Goal: Task Accomplishment & Management: Use online tool/utility

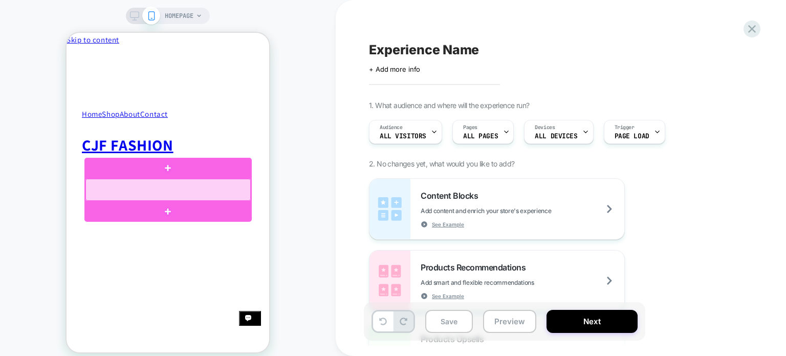
click at [159, 191] on div at bounding box center [167, 190] width 165 height 22
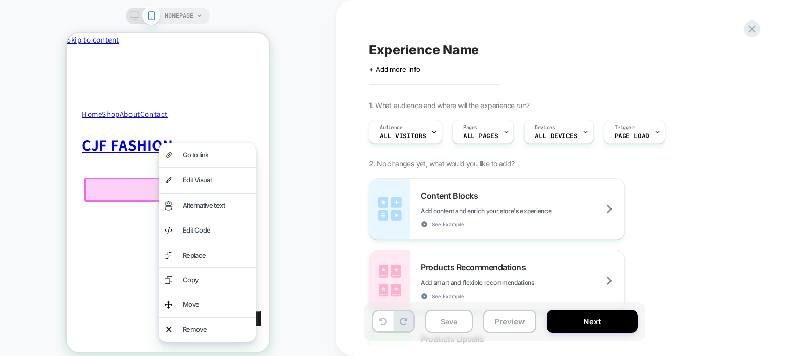
click at [144, 189] on div at bounding box center [167, 190] width 167 height 24
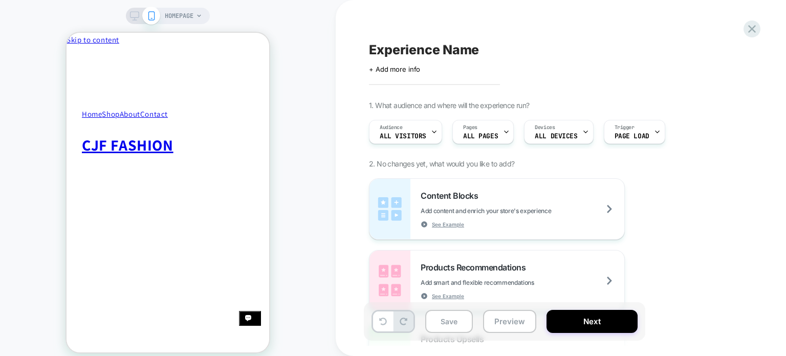
click at [395, 69] on span "+ Add more info" at bounding box center [394, 69] width 51 height 8
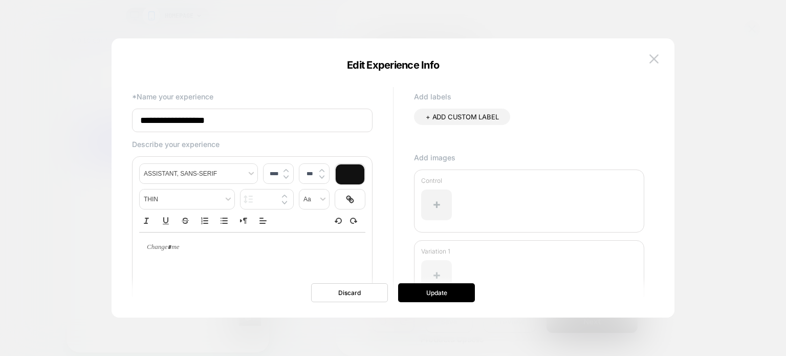
click at [448, 281] on div at bounding box center [436, 275] width 31 height 31
click at [443, 295] on button "Update" at bounding box center [436, 292] width 77 height 19
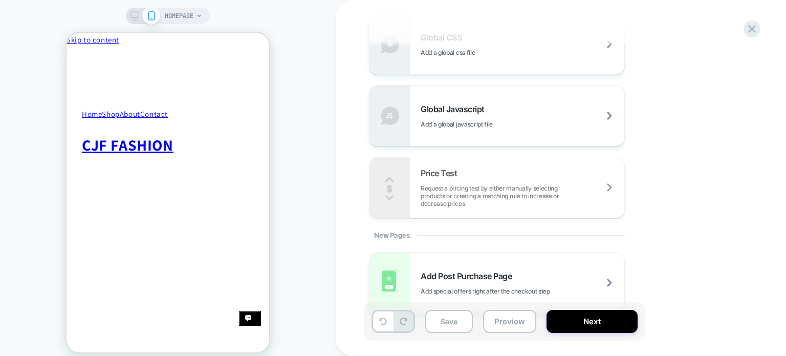
scroll to position [714, 0]
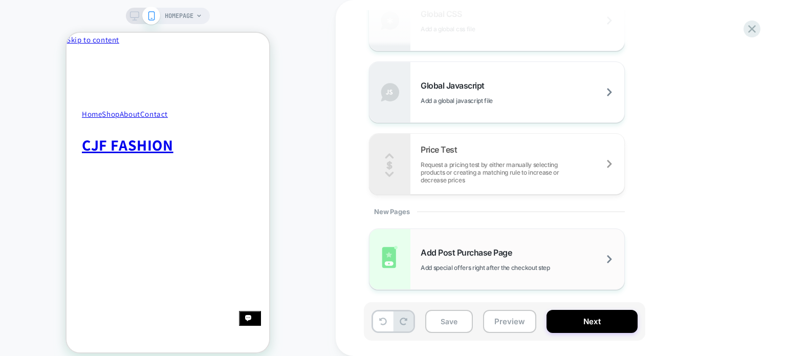
click at [567, 255] on div "Add Post Purchase Page Add special offers right after the checkout step" at bounding box center [523, 259] width 204 height 24
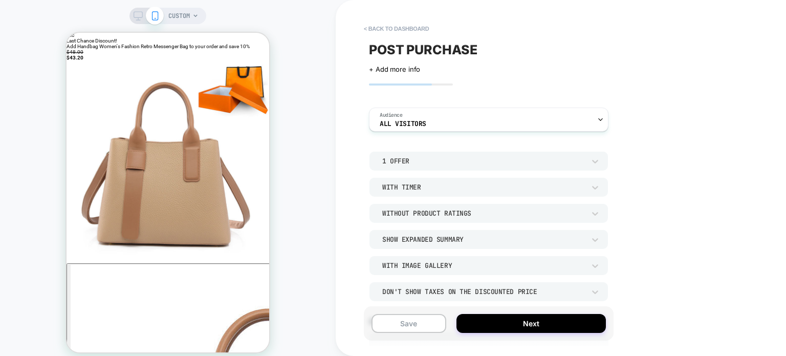
scroll to position [237, 0]
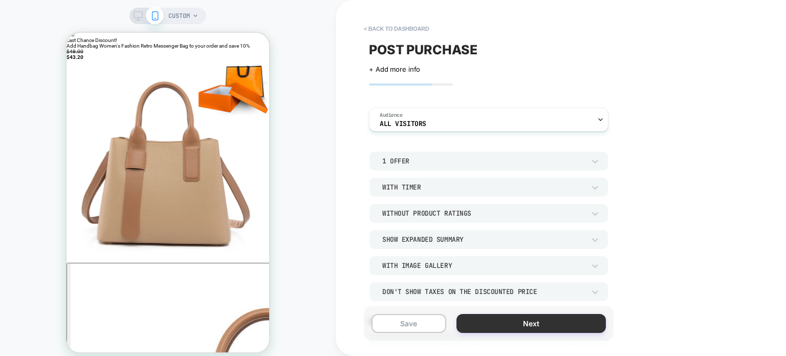
click at [567, 324] on button "Next" at bounding box center [531, 323] width 149 height 19
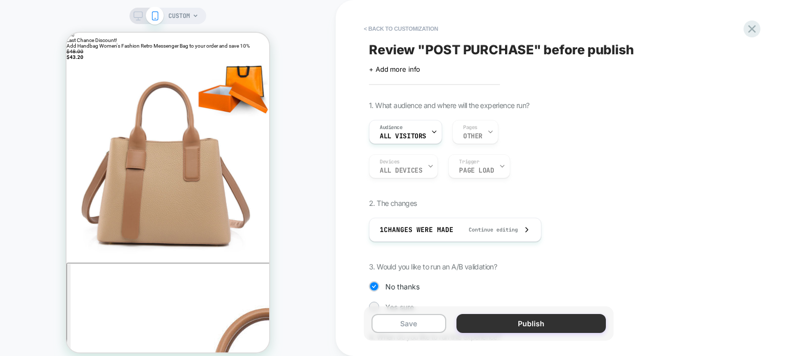
click at [500, 327] on button "Publish" at bounding box center [531, 323] width 149 height 19
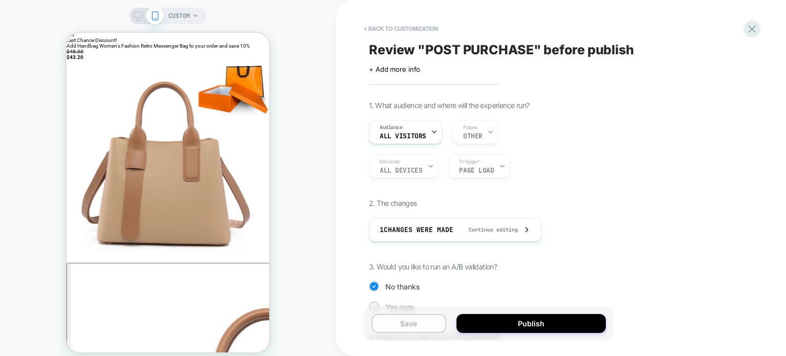
click at [427, 319] on button "Save" at bounding box center [409, 323] width 75 height 19
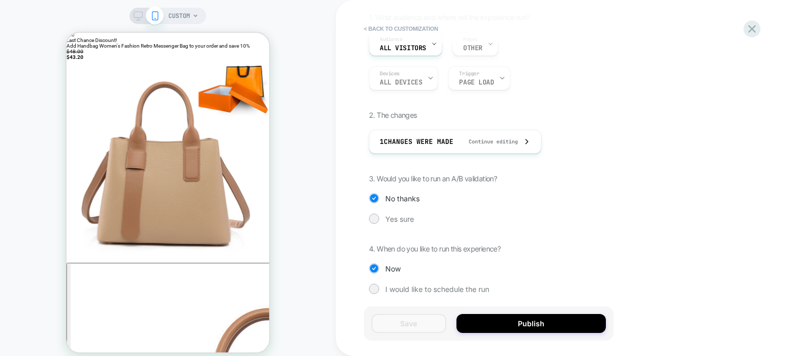
scroll to position [92, 0]
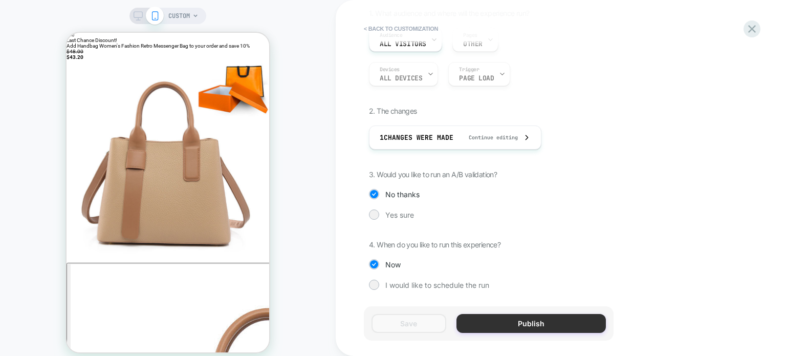
click at [477, 319] on button "Publish" at bounding box center [531, 323] width 149 height 19
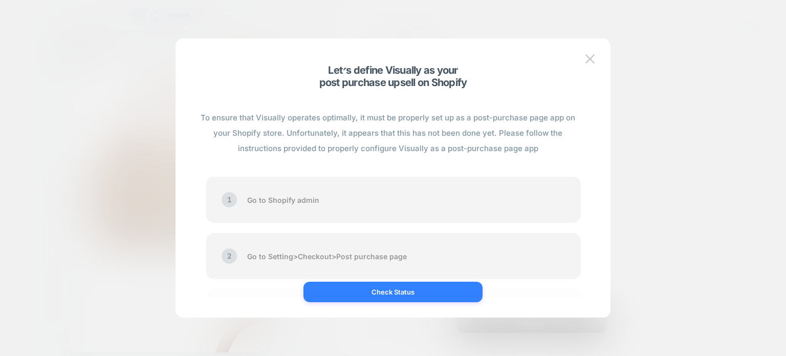
click at [432, 290] on button "Check Status" at bounding box center [393, 292] width 179 height 20
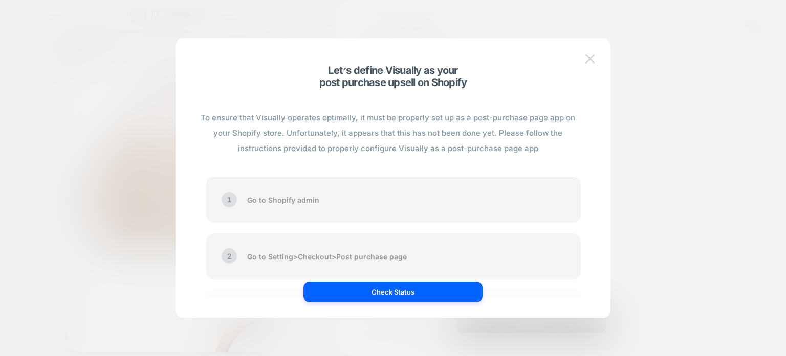
click at [591, 56] on img at bounding box center [590, 58] width 9 height 9
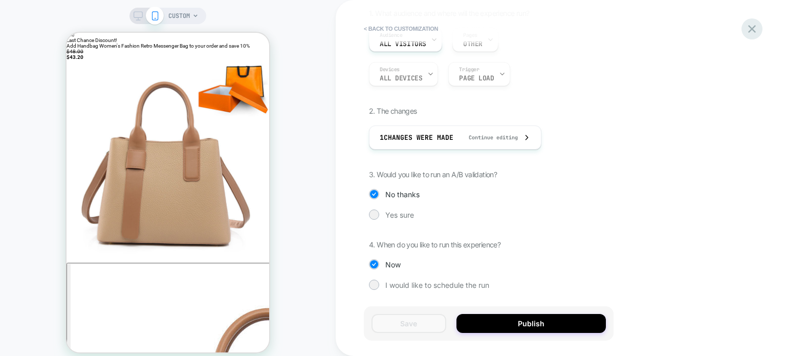
click at [751, 28] on icon at bounding box center [752, 29] width 8 height 8
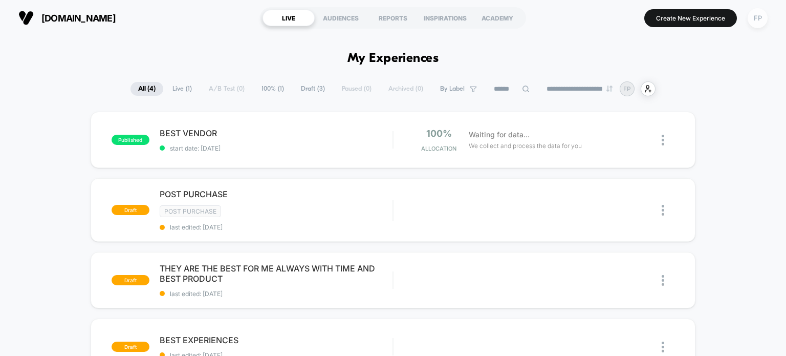
click at [758, 22] on div "FP" at bounding box center [758, 18] width 20 height 20
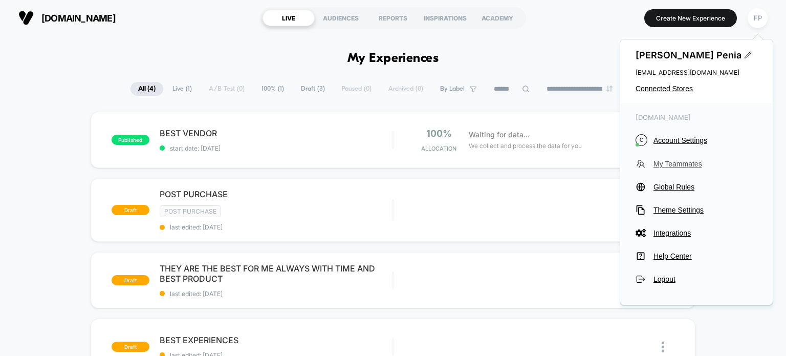
click at [687, 165] on span "My Teammates" at bounding box center [706, 164] width 104 height 8
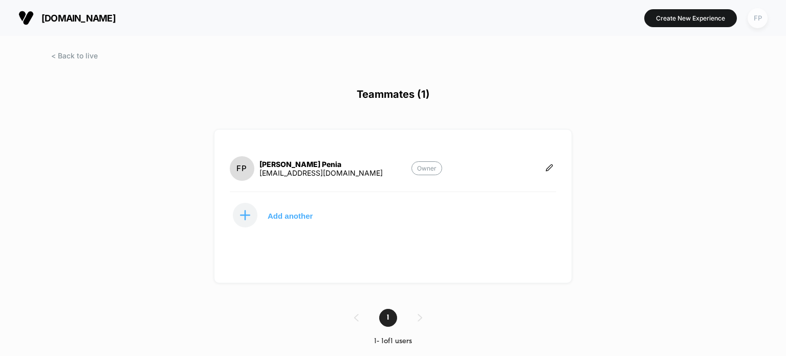
click at [753, 19] on div "FP" at bounding box center [758, 18] width 20 height 20
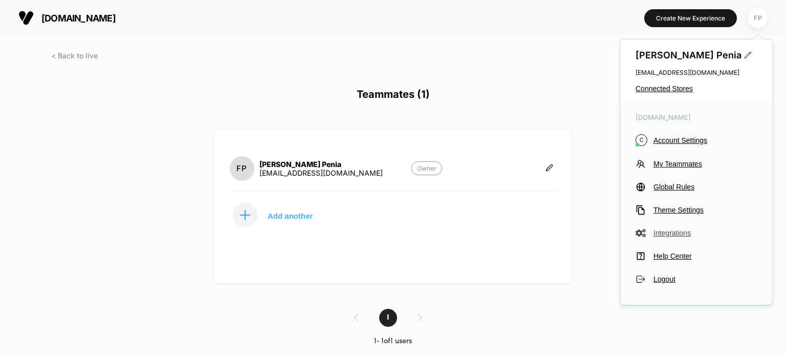
click at [665, 231] on span "Integrations" at bounding box center [706, 233] width 104 height 8
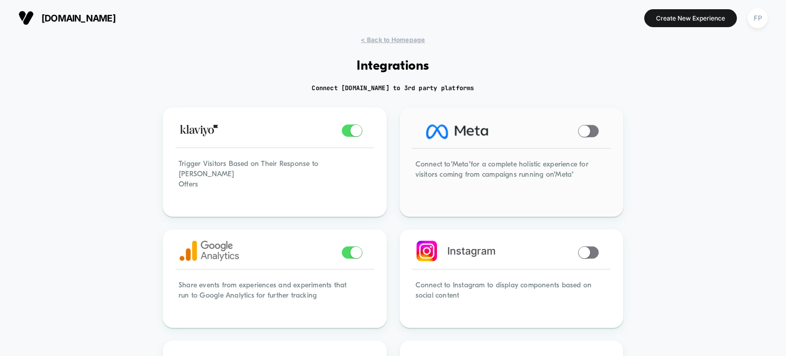
click at [591, 126] on span at bounding box center [588, 131] width 20 height 12
click at [586, 247] on span at bounding box center [584, 252] width 11 height 11
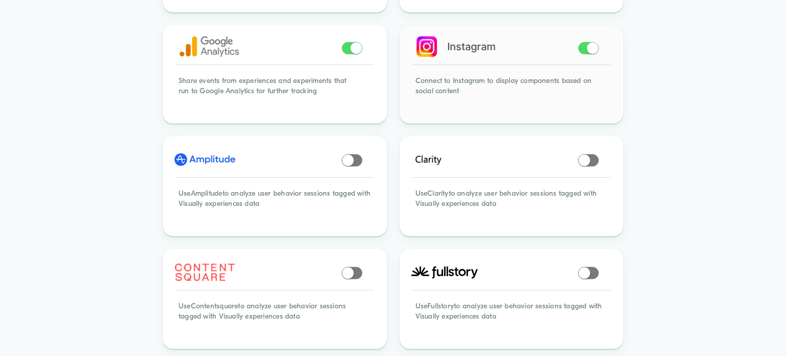
scroll to position [207, 0]
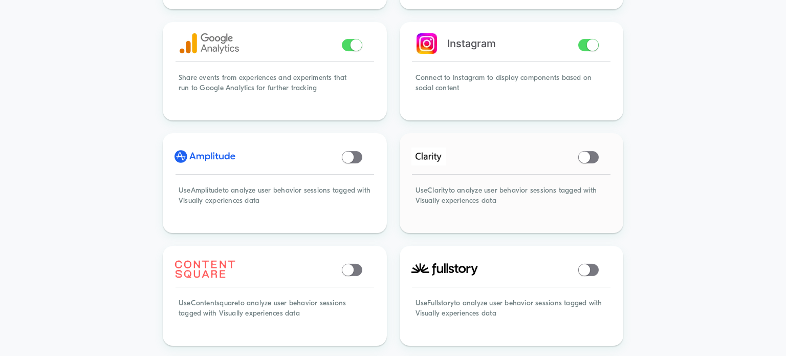
click at [590, 151] on span at bounding box center [584, 156] width 11 height 11
click at [354, 151] on span at bounding box center [352, 157] width 20 height 12
click at [352, 264] on span at bounding box center [352, 270] width 20 height 12
click at [585, 264] on span at bounding box center [584, 269] width 11 height 11
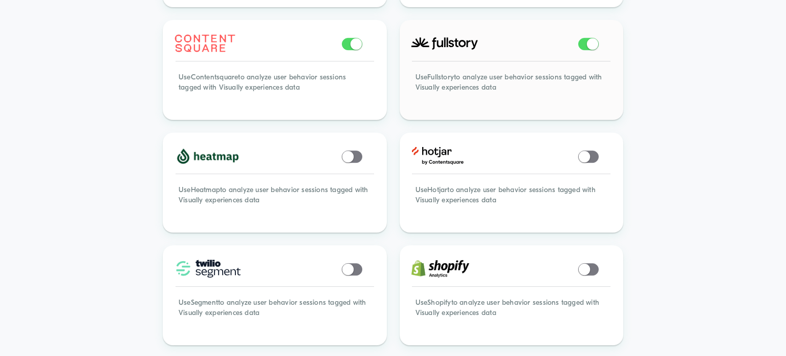
scroll to position [450, 0]
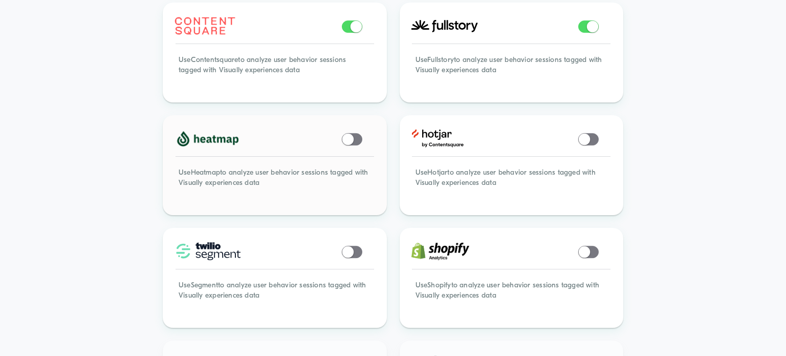
click at [353, 133] on span at bounding box center [347, 138] width 11 height 11
click at [587, 133] on span at bounding box center [584, 138] width 11 height 11
click at [589, 246] on span at bounding box center [584, 251] width 11 height 11
click at [350, 246] on span at bounding box center [347, 251] width 11 height 11
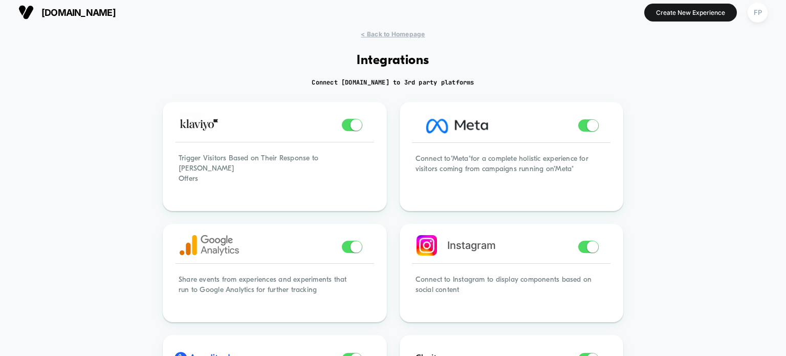
scroll to position [0, 0]
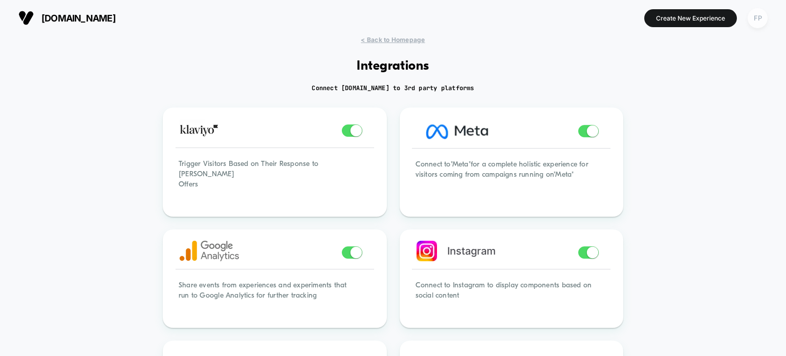
click at [754, 21] on div "FP" at bounding box center [758, 18] width 20 height 20
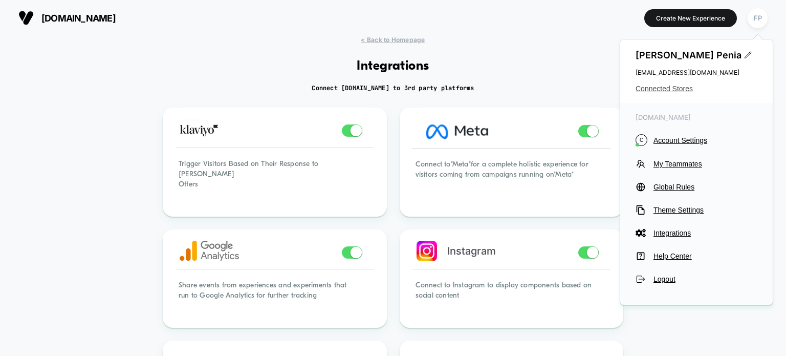
click at [667, 93] on span "Connected Stores" at bounding box center [697, 88] width 122 height 8
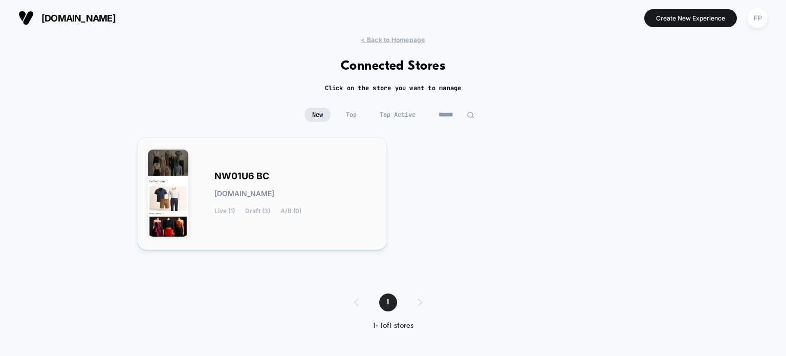
click at [375, 171] on div "NW01U6 BC nw01u6-bc.myshopify.com Live (1) Draft (3) A/B (0)" at bounding box center [262, 193] width 228 height 91
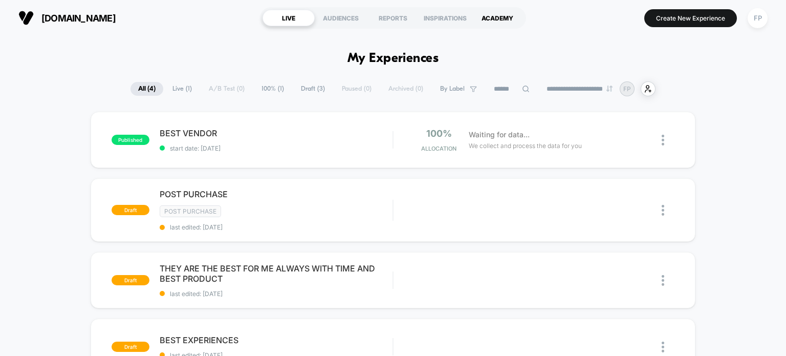
click at [505, 15] on div "ACADEMY" at bounding box center [497, 18] width 52 height 16
click at [173, 87] on span "Live ( 1 )" at bounding box center [182, 89] width 35 height 14
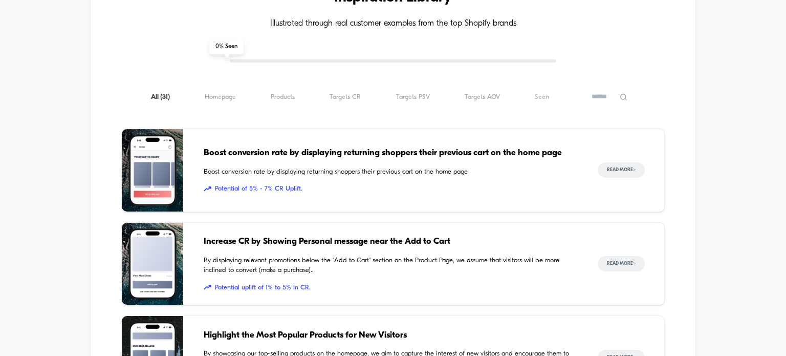
scroll to position [336, 0]
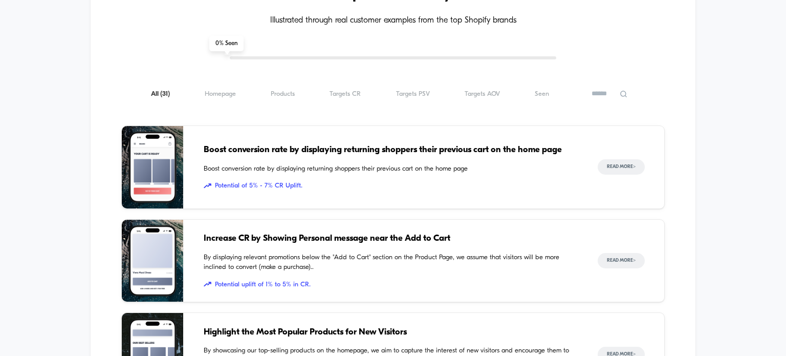
click at [251, 284] on span "Potential uplift of 1% to 5% in CR." at bounding box center [391, 284] width 374 height 10
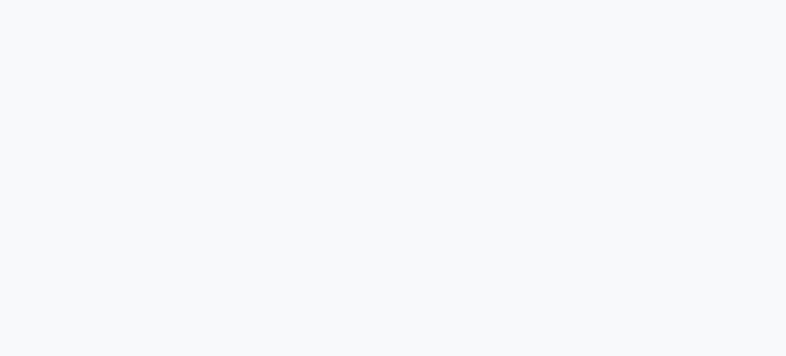
scroll to position [1706, 0]
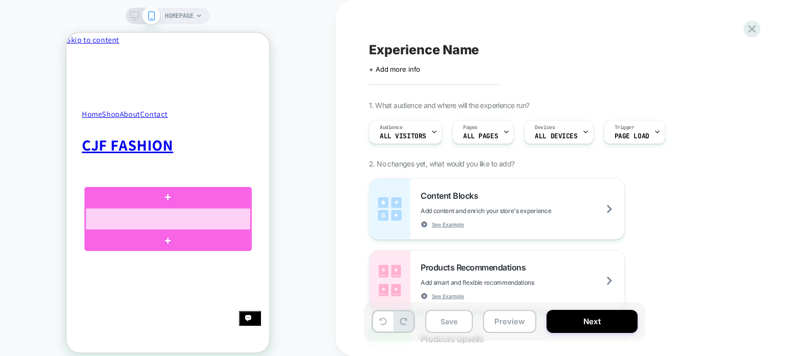
click at [175, 217] on div at bounding box center [167, 219] width 165 height 22
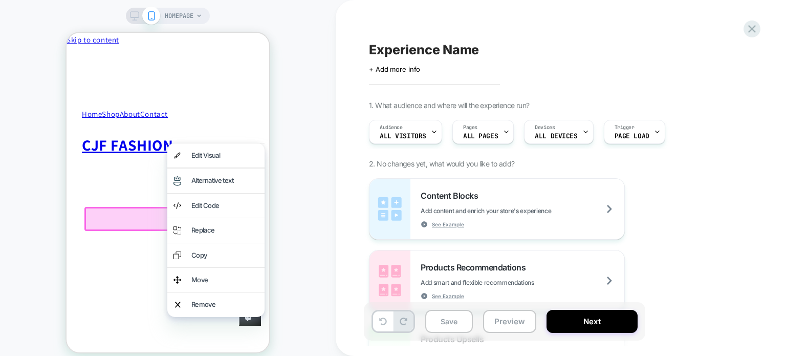
click at [148, 219] on div at bounding box center [167, 219] width 167 height 24
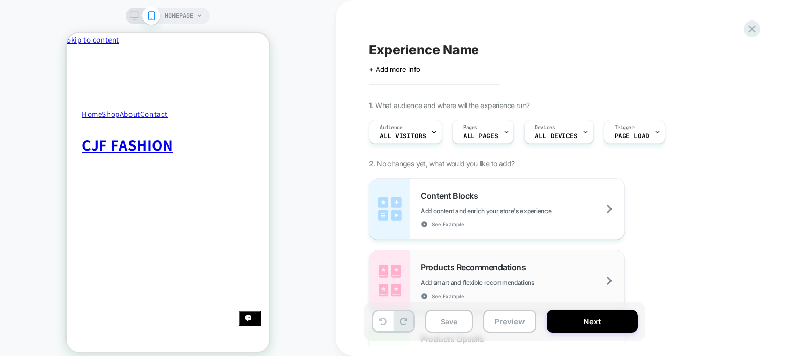
click at [596, 279] on div "Products Recommendations Add smart and flexible recommendations See Example" at bounding box center [523, 280] width 204 height 37
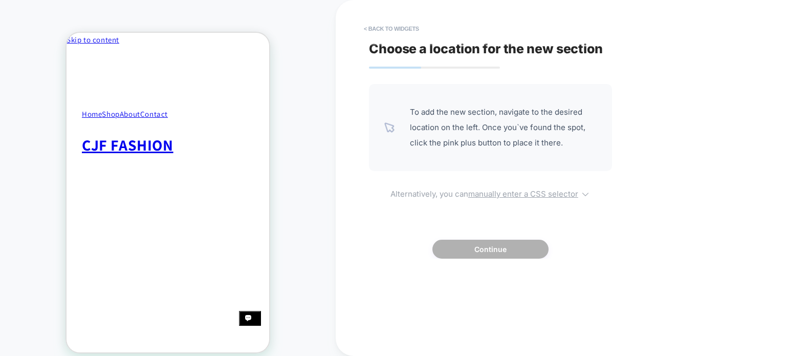
click at [490, 194] on u "manually enter a CSS selector" at bounding box center [523, 194] width 110 height 10
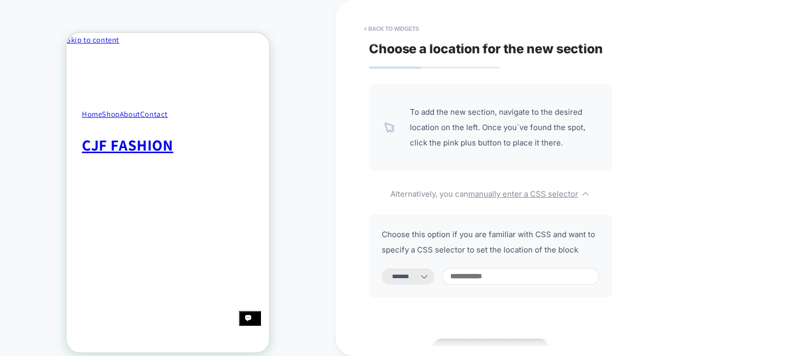
click at [426, 274] on select "**********" at bounding box center [408, 276] width 53 height 16
click at [382, 268] on select "**********" at bounding box center [408, 276] width 53 height 16
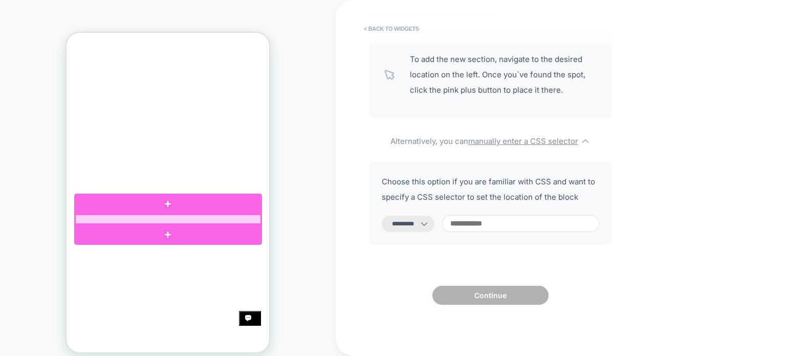
scroll to position [174, 0]
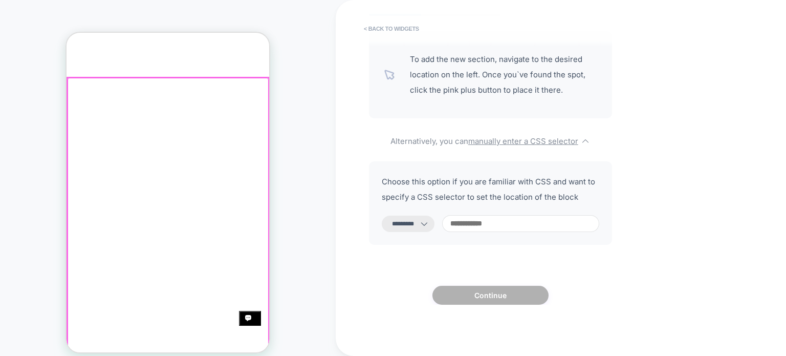
click at [136, 213] on div at bounding box center [168, 303] width 201 height 451
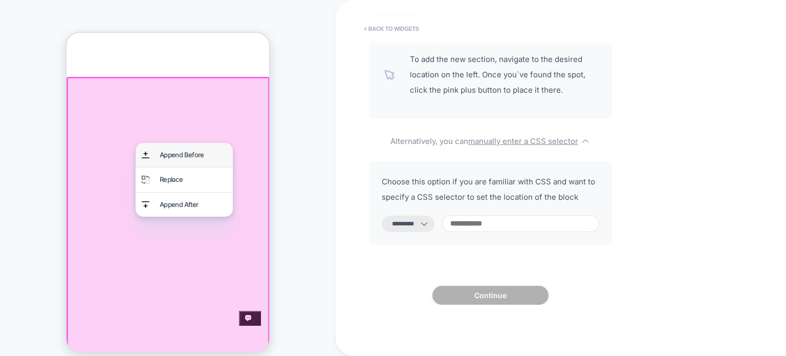
click at [176, 157] on div "Append Before" at bounding box center [193, 155] width 67 height 12
select select "**********"
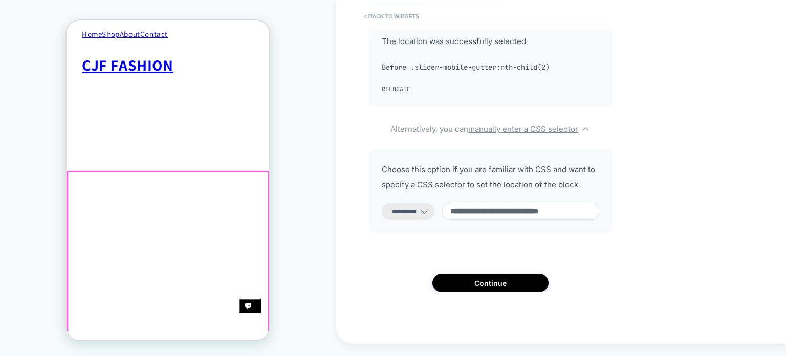
scroll to position [67, 0]
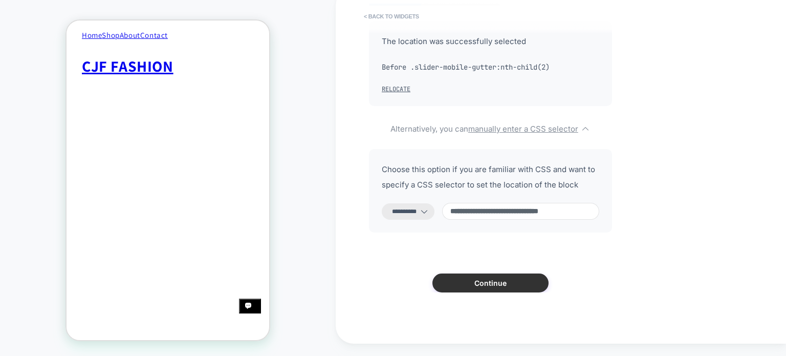
click at [466, 276] on button "Continue" at bounding box center [491, 282] width 116 height 19
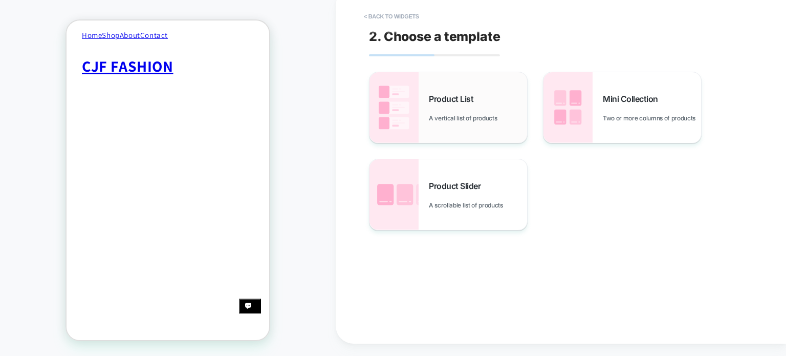
click at [477, 119] on span "A vertical list of products" at bounding box center [465, 118] width 73 height 8
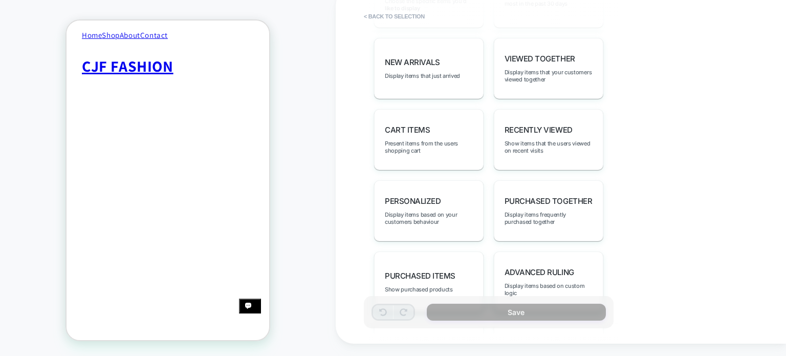
scroll to position [553, 0]
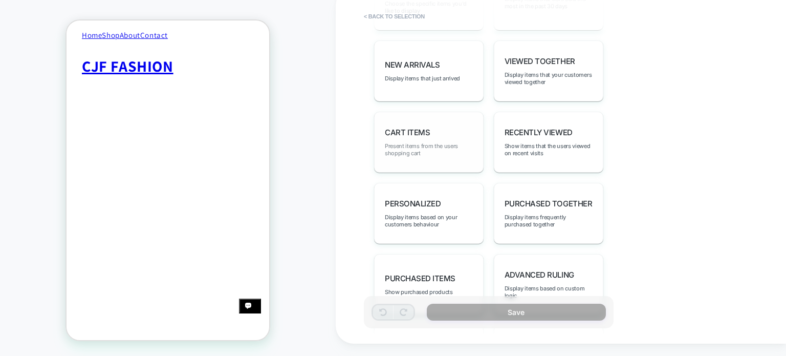
click at [438, 148] on span "Present items from the users shopping cart" at bounding box center [429, 149] width 88 height 14
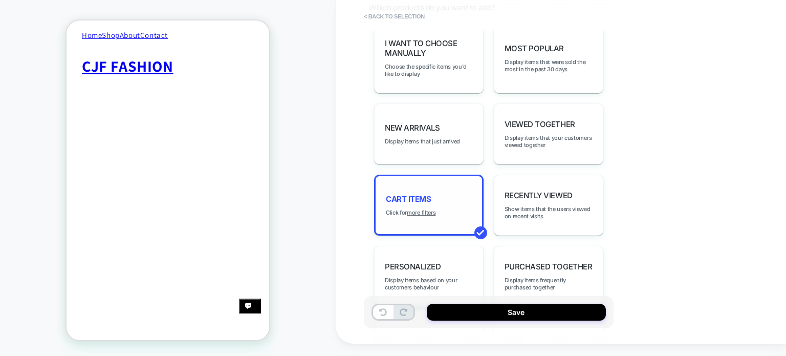
scroll to position [477, 0]
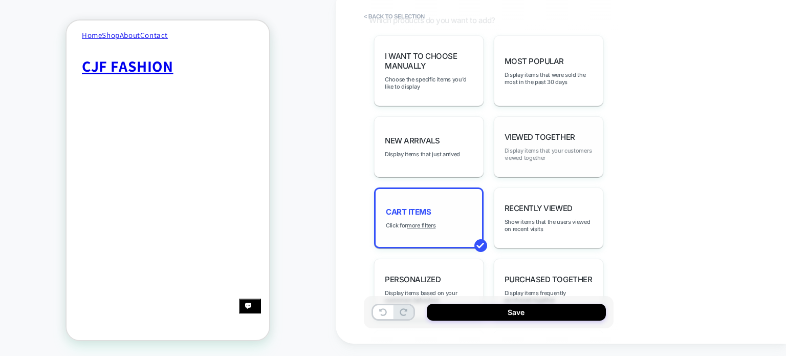
click at [566, 154] on span "Display items that your customers viewed together" at bounding box center [549, 154] width 88 height 14
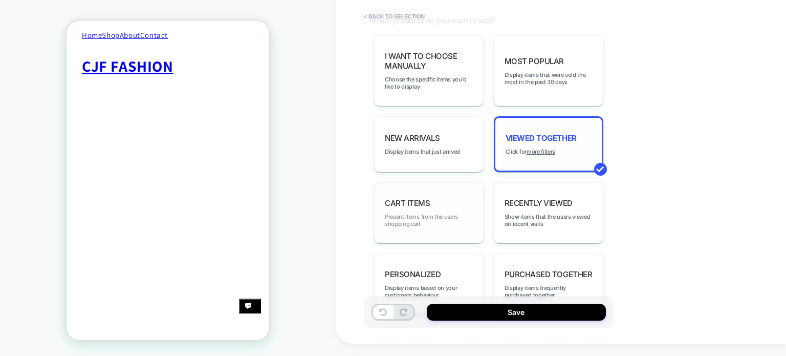
click at [452, 213] on span "Present items from the users shopping cart" at bounding box center [429, 220] width 88 height 14
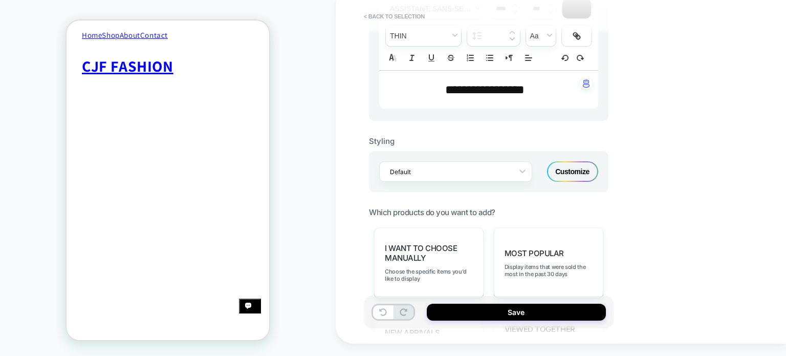
scroll to position [278, 0]
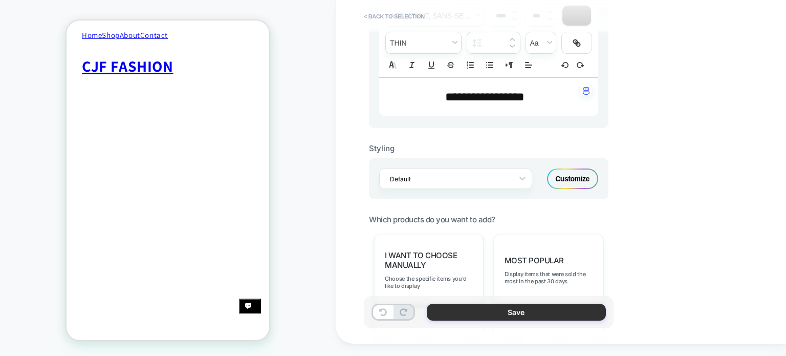
click at [542, 313] on button "Save" at bounding box center [516, 312] width 179 height 17
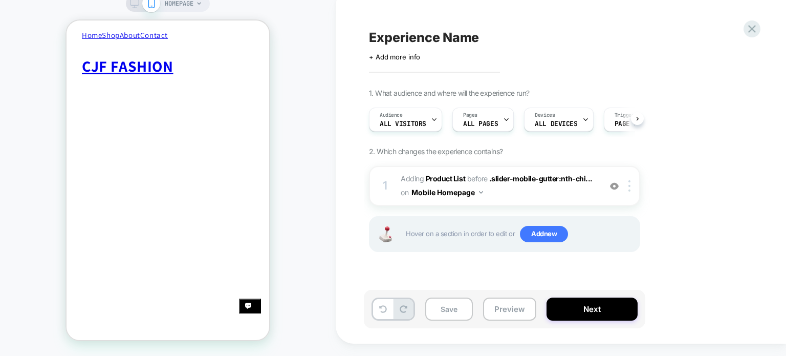
scroll to position [0, 0]
click at [455, 313] on button "Save" at bounding box center [449, 308] width 48 height 23
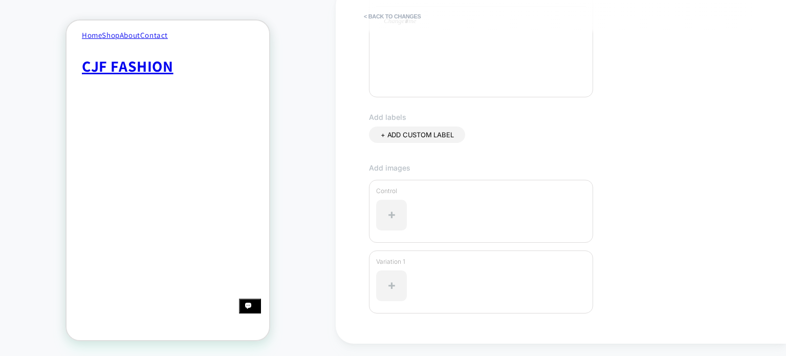
scroll to position [295, 0]
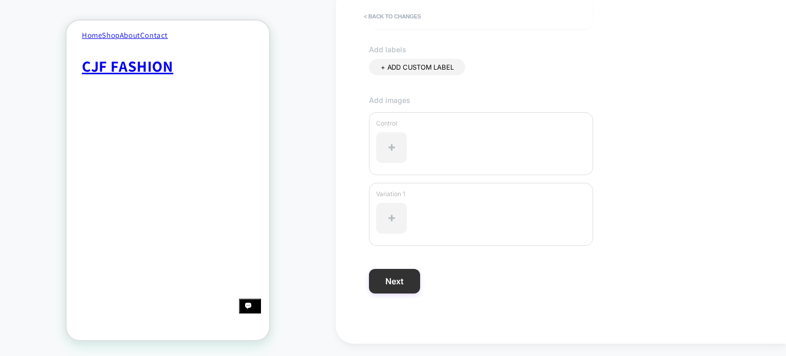
type input "**********"
click at [407, 284] on button "Next" at bounding box center [394, 281] width 51 height 25
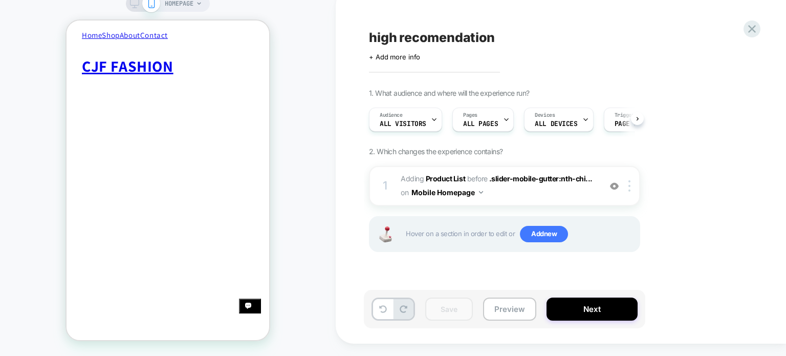
scroll to position [0, 0]
click at [593, 306] on button "Next" at bounding box center [592, 308] width 91 height 23
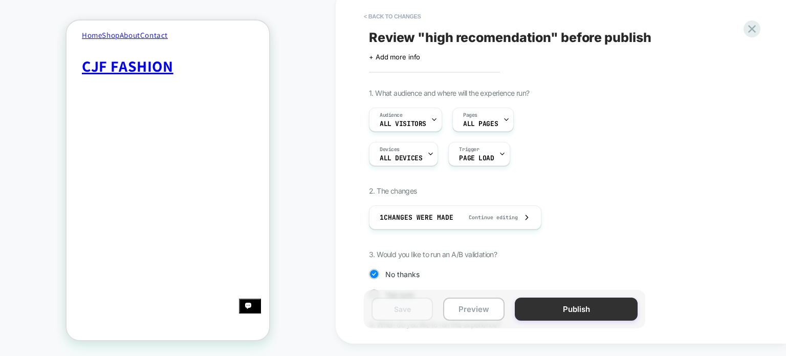
click at [584, 312] on button "Publish" at bounding box center [576, 308] width 123 height 23
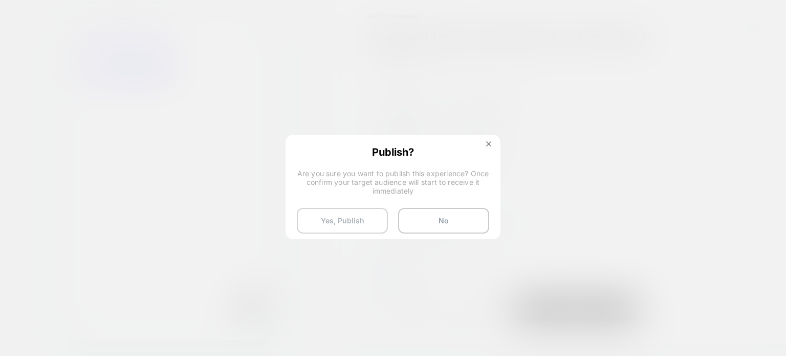
click at [351, 228] on button "Yes, Publish" at bounding box center [342, 221] width 91 height 26
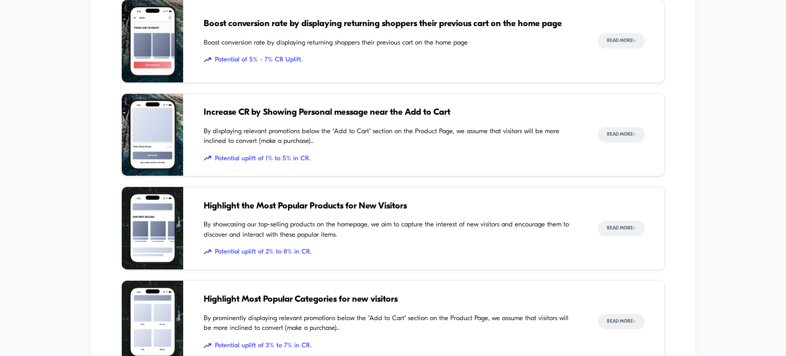
scroll to position [532, 0]
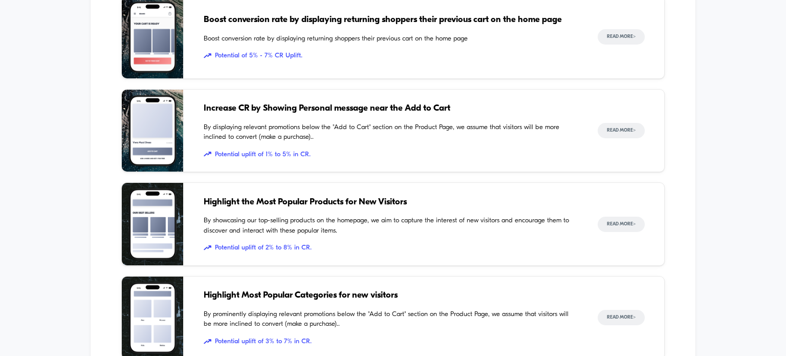
click at [265, 254] on div "Highlight the Most Popular Products for New Visitors By showcasing our top-sell…" at bounding box center [391, 224] width 374 height 82
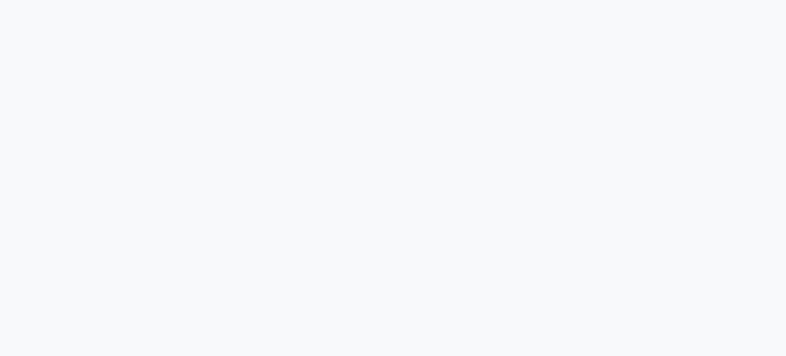
scroll to position [1562, 0]
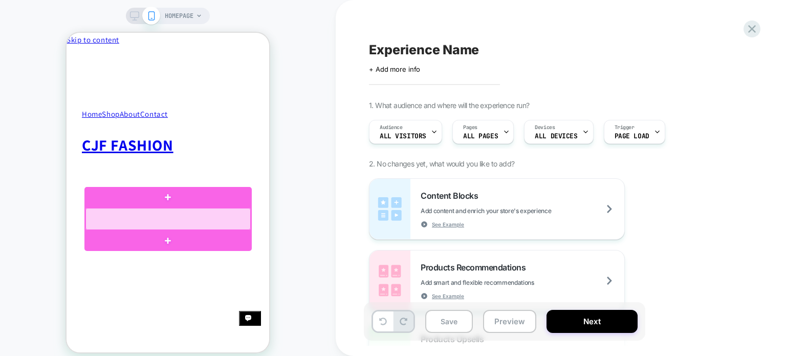
click at [171, 217] on div at bounding box center [167, 219] width 165 height 22
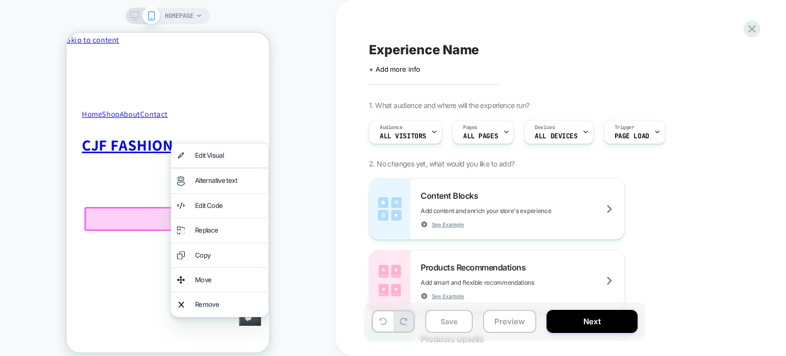
click at [148, 222] on div at bounding box center [167, 219] width 167 height 24
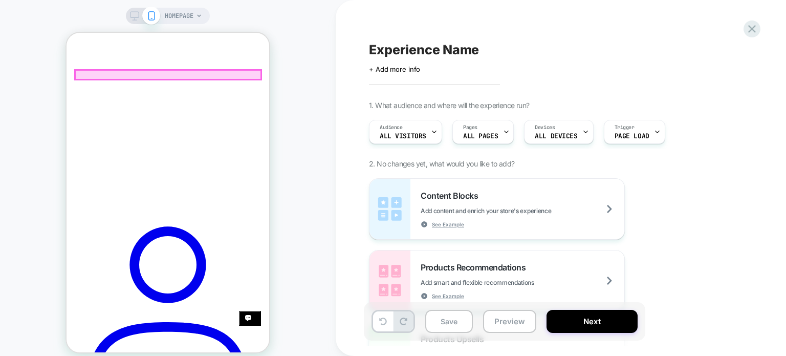
scroll to position [317, 0]
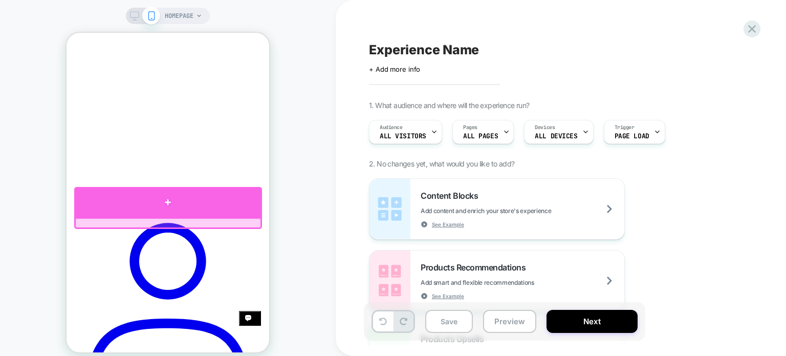
click at [167, 203] on div at bounding box center [168, 202] width 188 height 31
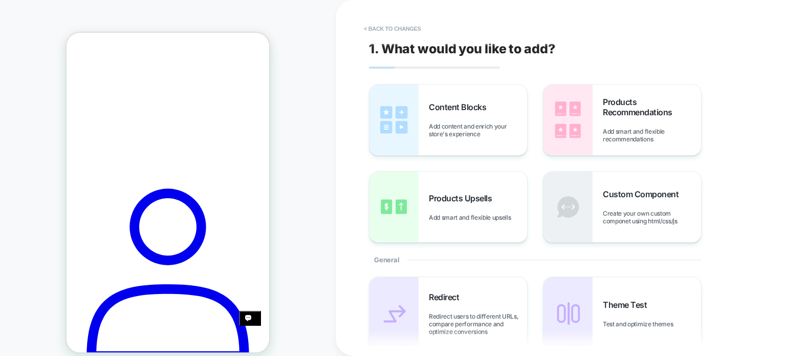
scroll to position [12, 0]
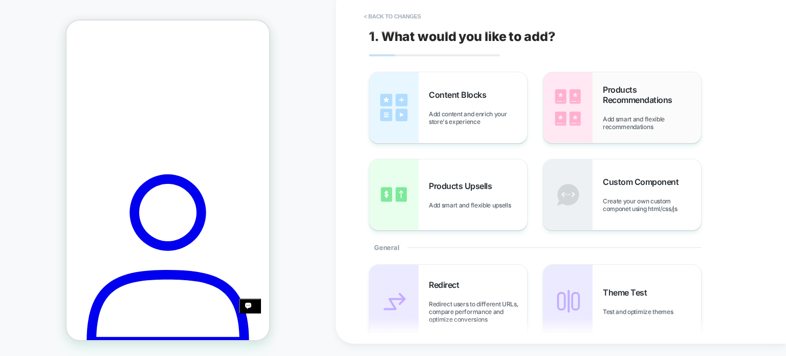
click at [581, 103] on img at bounding box center [568, 107] width 49 height 71
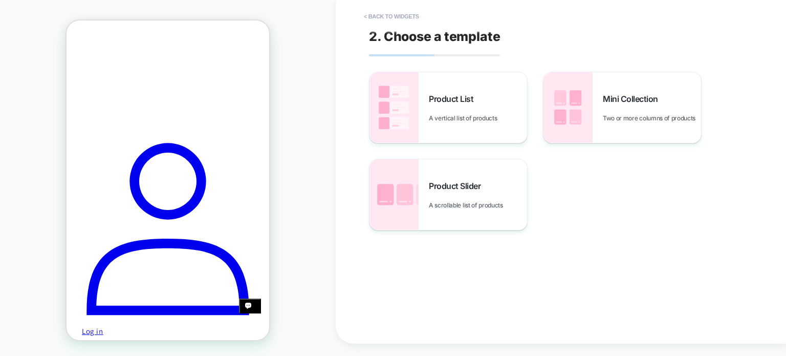
scroll to position [385, 0]
click at [479, 181] on span "Product Slider" at bounding box center [457, 186] width 57 height 10
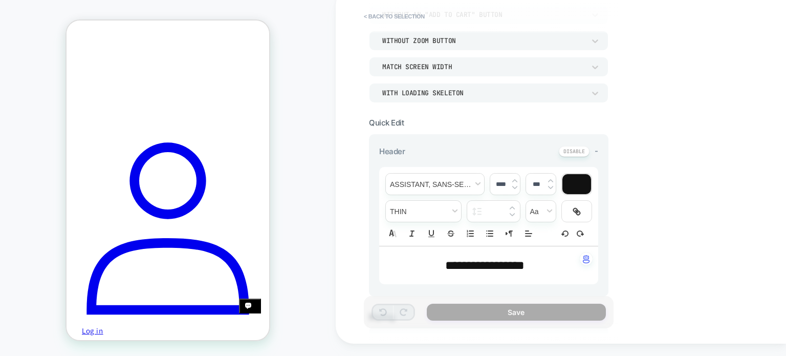
scroll to position [113, 0]
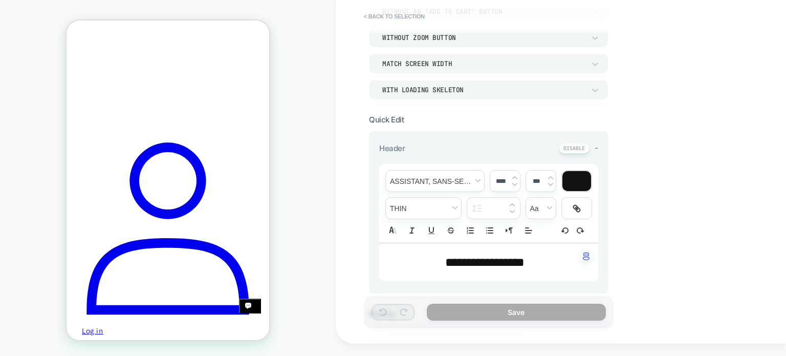
click at [554, 260] on p "**********" at bounding box center [485, 261] width 191 height 17
type input "****"
click at [684, 205] on div "**********" at bounding box center [561, 166] width 450 height 356
click at [508, 147] on div "Header -" at bounding box center [488, 148] width 219 height 11
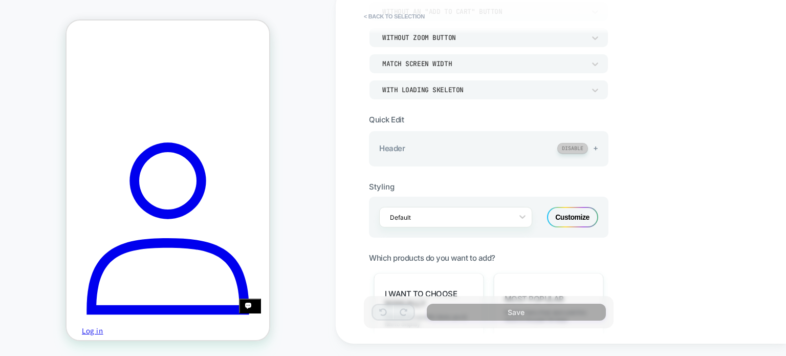
click at [587, 147] on button at bounding box center [572, 148] width 31 height 11
click at [514, 149] on div "Header +" at bounding box center [488, 148] width 219 height 11
click at [579, 143] on button at bounding box center [575, 148] width 28 height 11
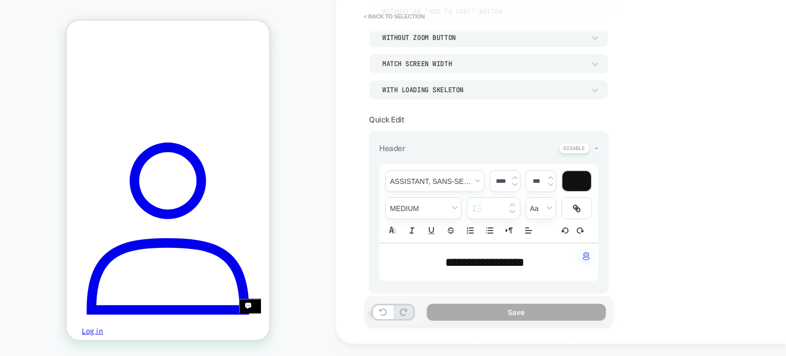
click at [486, 151] on div "Header -" at bounding box center [488, 148] width 219 height 11
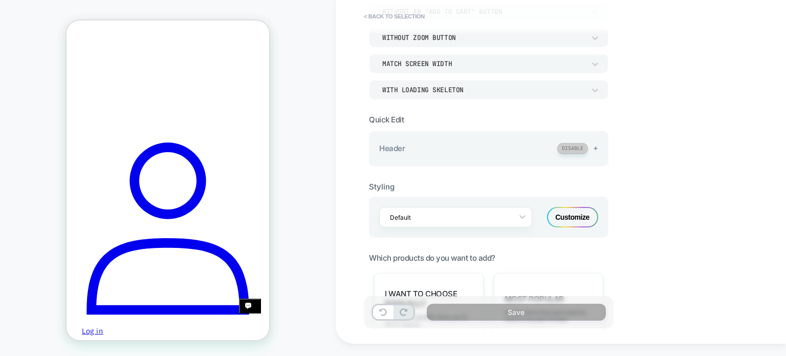
click at [578, 143] on button at bounding box center [572, 148] width 31 height 11
click at [482, 182] on div "Styling" at bounding box center [489, 187] width 240 height 10
click at [497, 150] on div "Header +" at bounding box center [488, 148] width 219 height 11
click at [575, 146] on button at bounding box center [575, 148] width 28 height 11
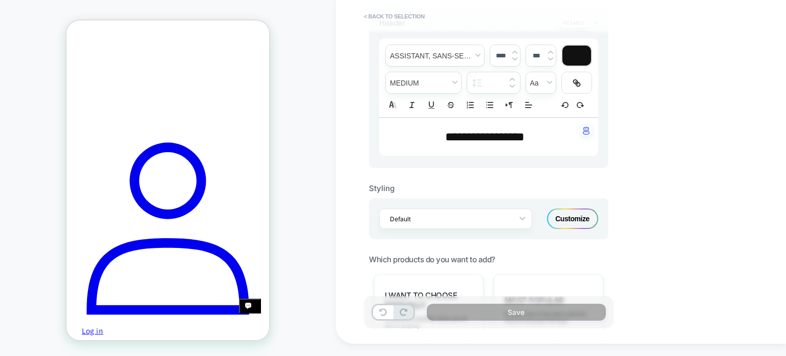
scroll to position [229, 0]
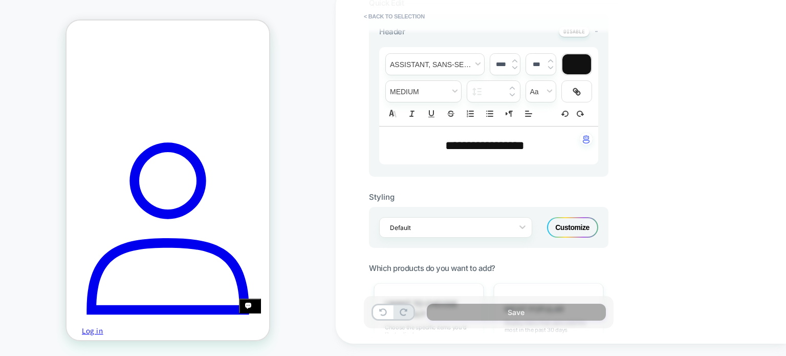
click at [581, 224] on div "Customize" at bounding box center [572, 227] width 51 height 20
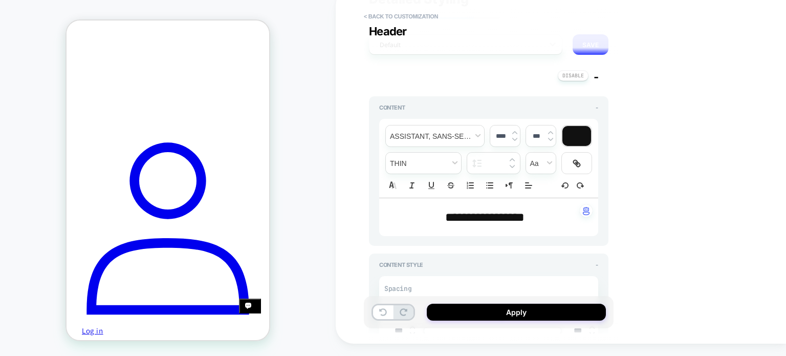
scroll to position [2, 0]
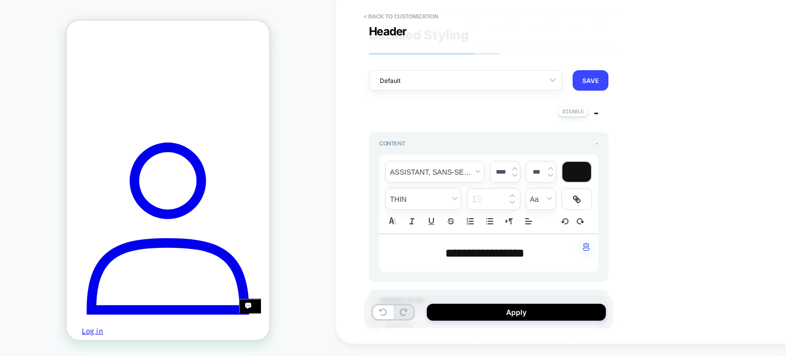
type textarea "*"
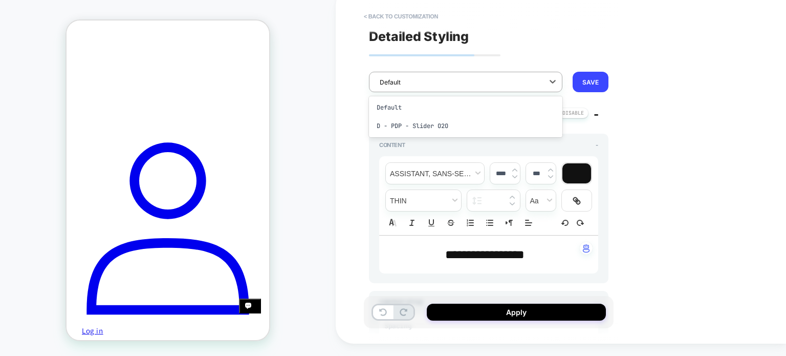
click at [456, 79] on div at bounding box center [459, 82] width 159 height 10
click at [744, 102] on div "**********" at bounding box center [561, 166] width 450 height 356
click at [552, 249] on p "**********" at bounding box center [485, 254] width 191 height 17
type input "****"
type textarea "*"
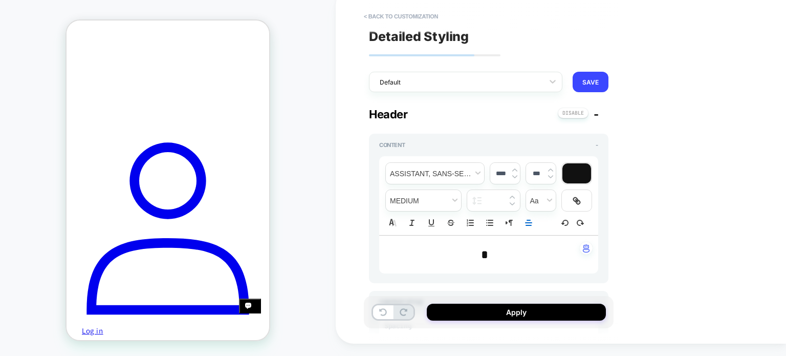
type textarea "*"
type input "****"
type textarea "*"
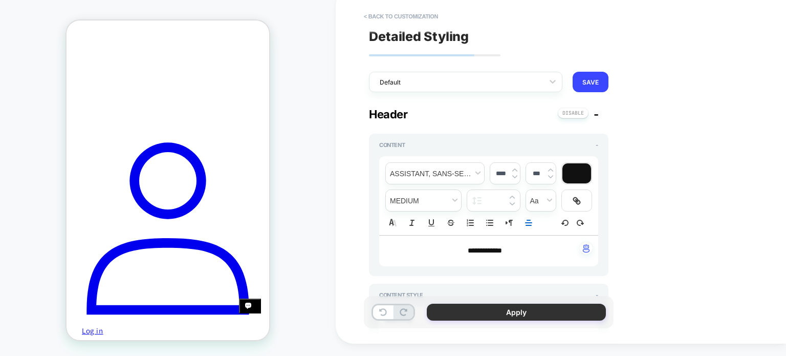
click at [549, 318] on button "Apply" at bounding box center [516, 312] width 179 height 17
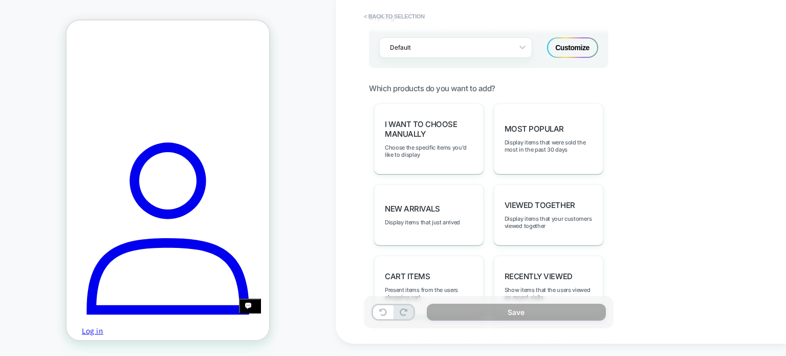
scroll to position [401, 0]
click at [571, 144] on span "Display items that were sold the most in the past 30 days" at bounding box center [549, 146] width 88 height 14
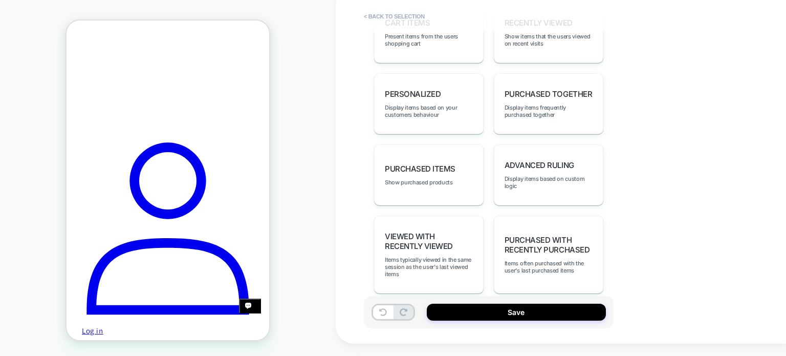
scroll to position [658, 0]
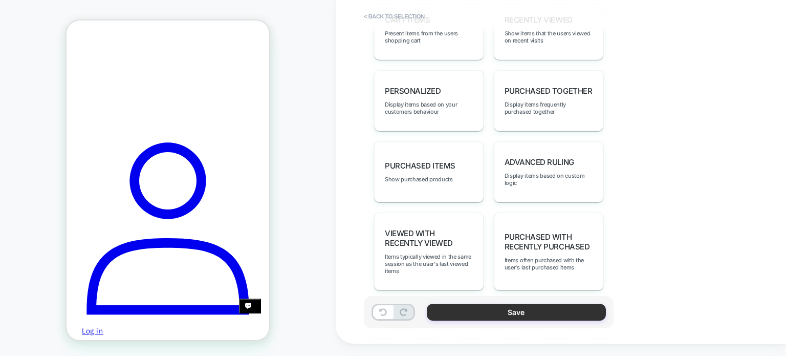
click at [559, 312] on button "Save" at bounding box center [516, 312] width 179 height 17
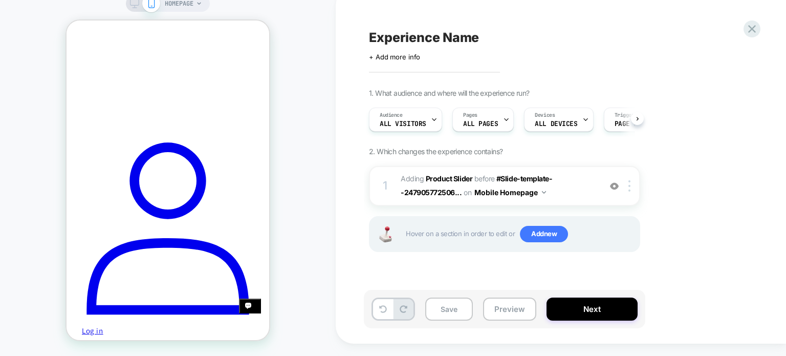
scroll to position [0, 0]
click at [457, 307] on button "Save" at bounding box center [449, 308] width 48 height 23
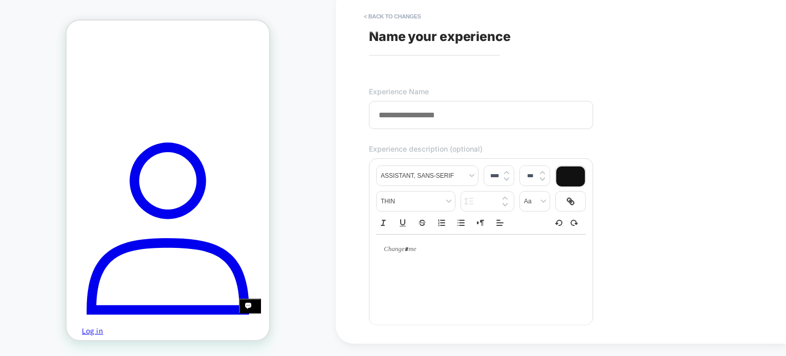
type input "*"
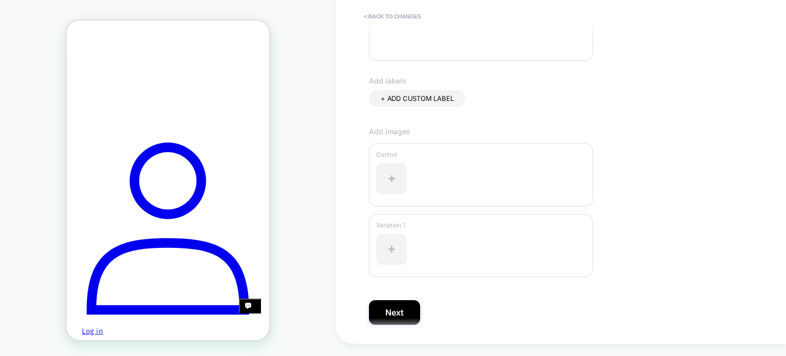
scroll to position [295, 0]
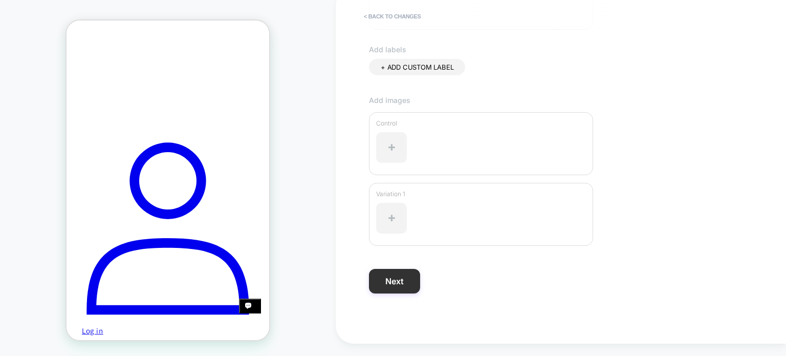
type input "**********"
click at [403, 285] on button "Next" at bounding box center [394, 281] width 51 height 25
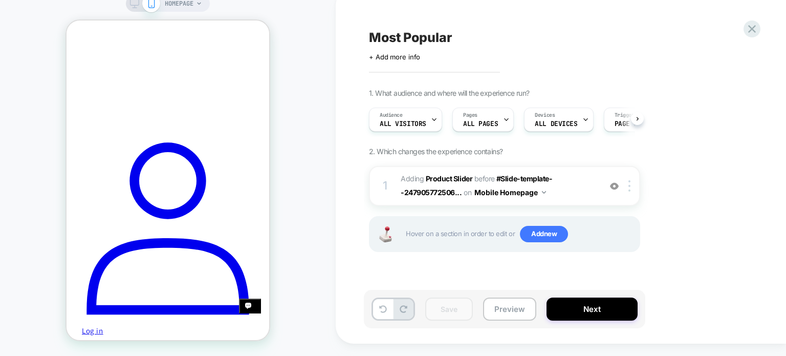
scroll to position [0, 0]
click at [602, 309] on button "Next" at bounding box center [592, 308] width 91 height 23
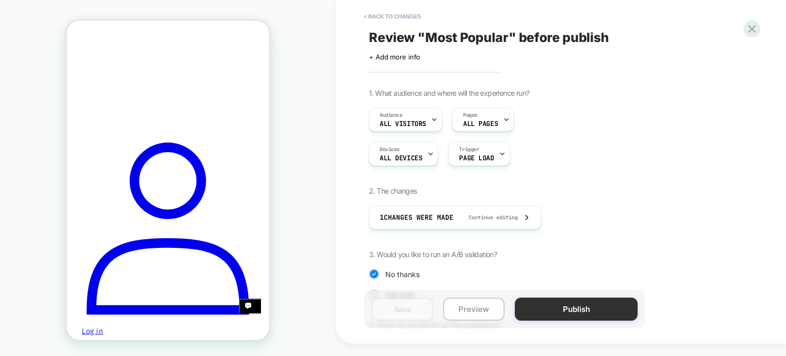
click at [602, 309] on button "Publish" at bounding box center [576, 308] width 123 height 23
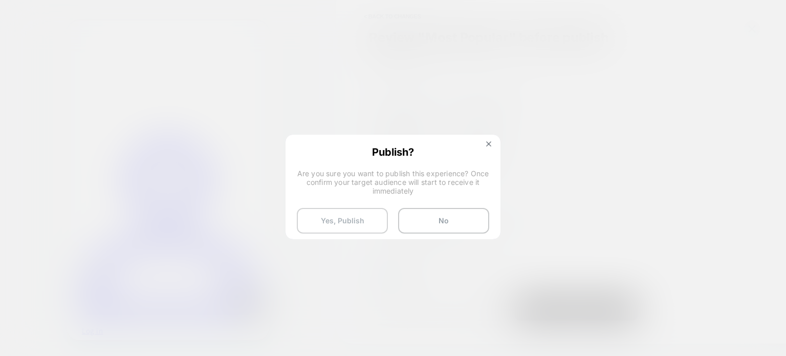
click at [349, 227] on button "Yes, Publish" at bounding box center [342, 221] width 91 height 26
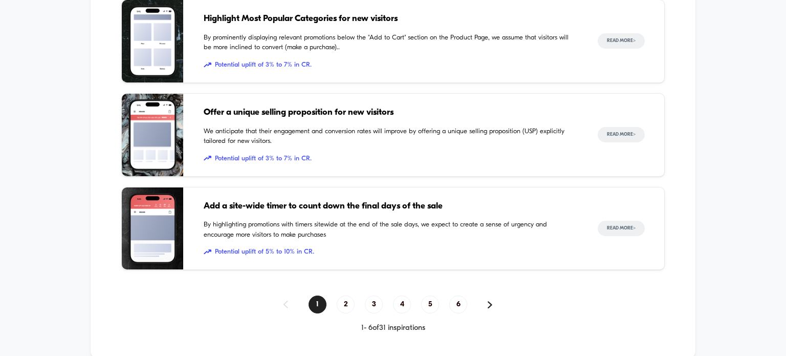
scroll to position [876, 0]
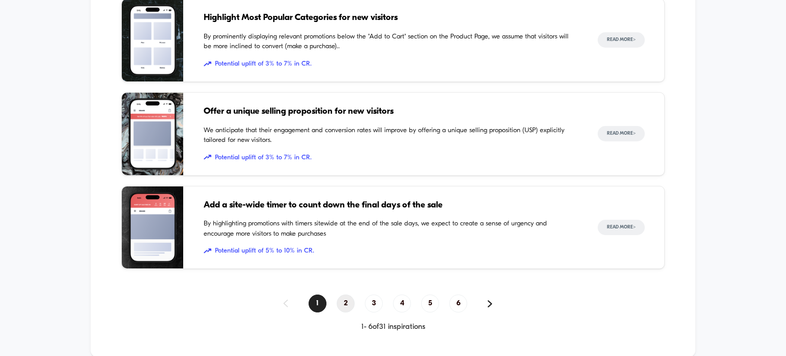
click at [347, 305] on span "2" at bounding box center [346, 303] width 18 height 18
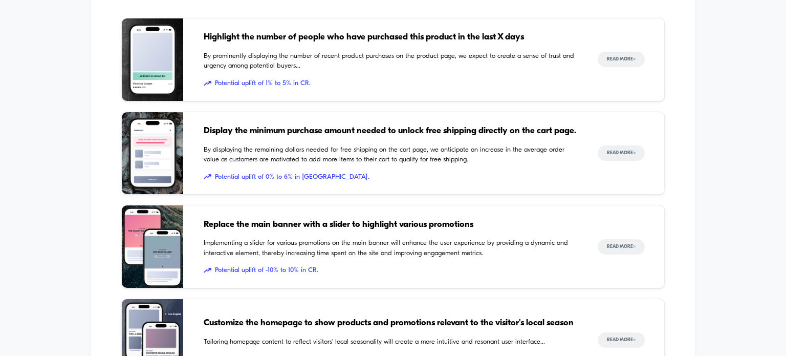
scroll to position [577, 0]
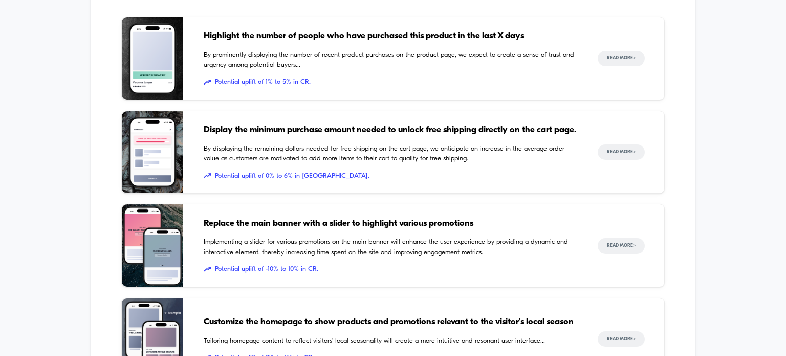
click at [294, 171] on span "Potential uplift of 0% to 6% in AOV." at bounding box center [391, 176] width 374 height 10
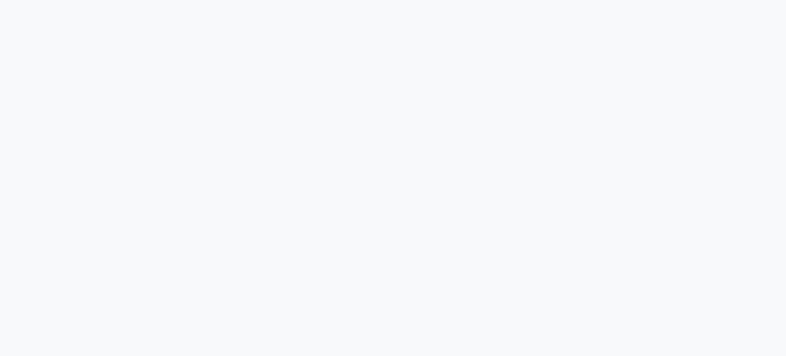
scroll to position [3720, 0]
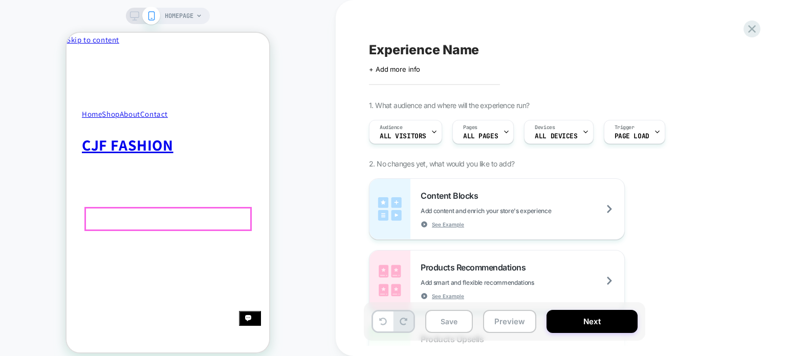
click at [67, 33] on button "Check out" at bounding box center [67, 33] width 0 height 0
click at [286, 200] on div "HOMEPAGE" at bounding box center [168, 184] width 336 height 348
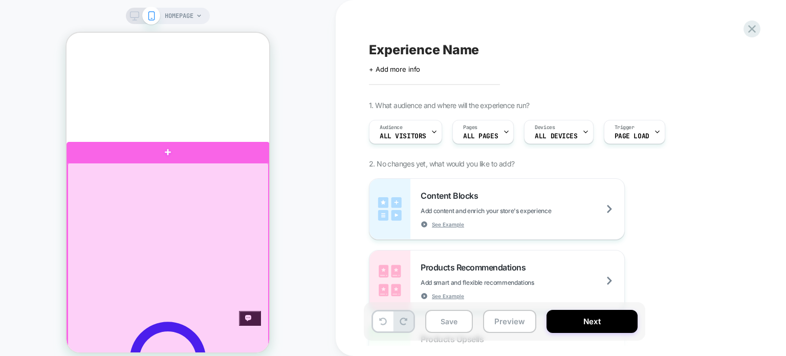
scroll to position [219, 0]
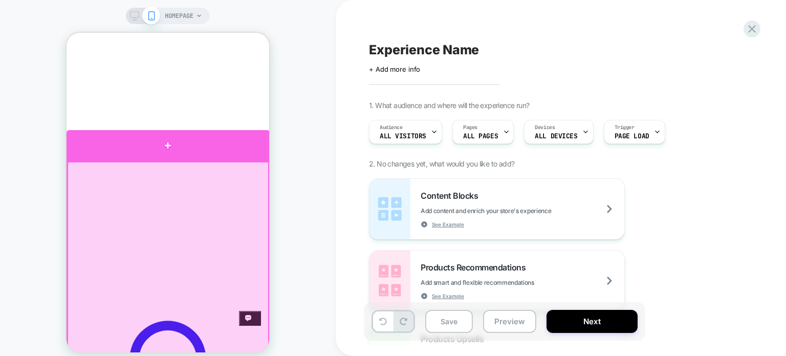
click at [159, 150] on div at bounding box center [168, 145] width 203 height 31
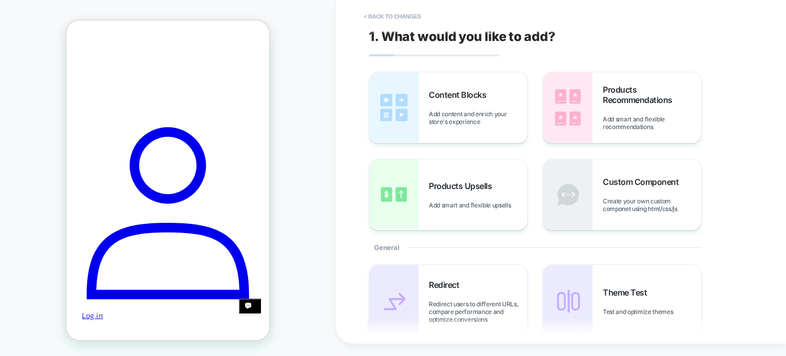
scroll to position [402, 0]
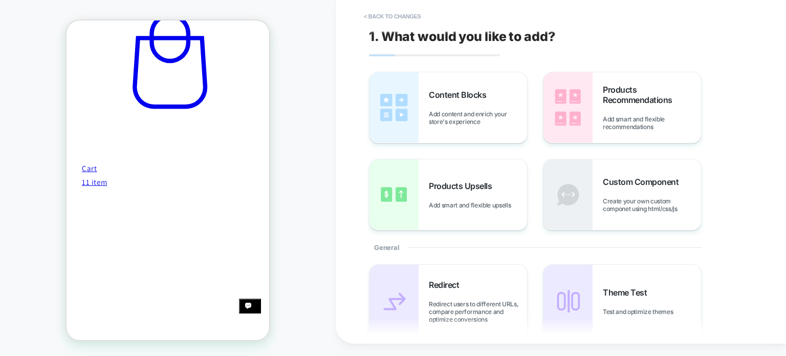
scroll to position [739, 0]
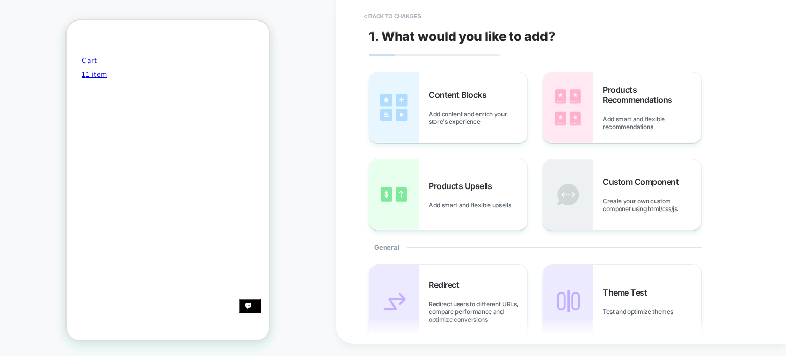
scroll to position [846, 0]
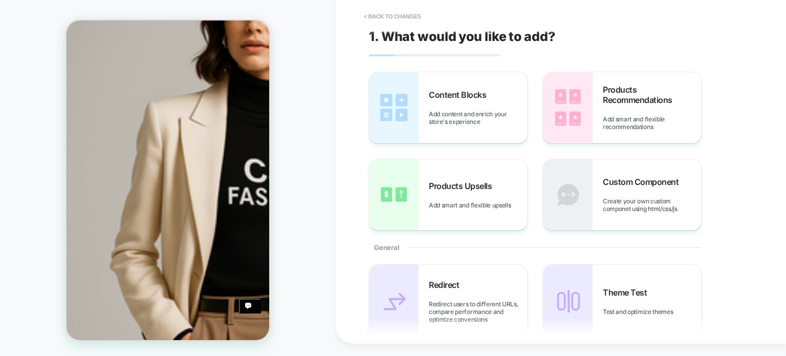
scroll to position [1277, 0]
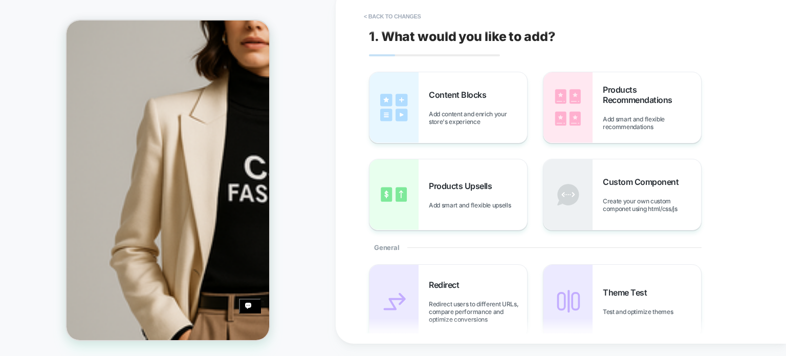
click at [457, 108] on div "Content Blocks Add content and enrich your store's experience" at bounding box center [478, 108] width 98 height 36
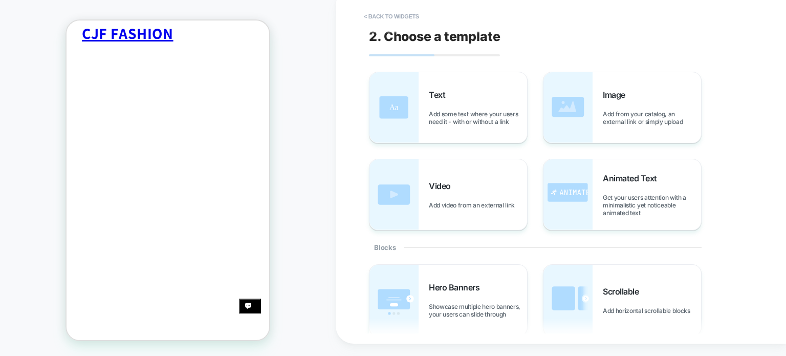
scroll to position [96, 0]
click at [457, 108] on div "Text Add some text where your users need it - with or without a link" at bounding box center [478, 108] width 98 height 36
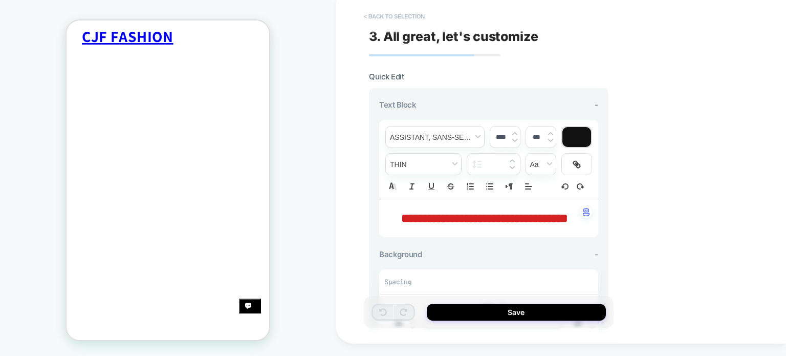
click at [372, 16] on button "< Back to selection" at bounding box center [394, 16] width 71 height 16
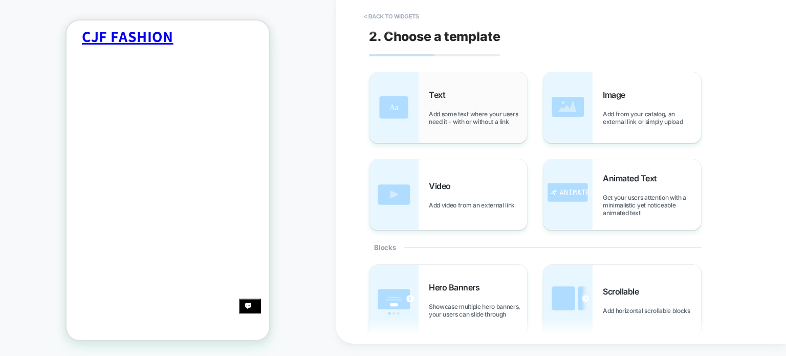
scroll to position [80, 0]
click at [435, 195] on div "Video Add video from an external link" at bounding box center [478, 195] width 98 height 28
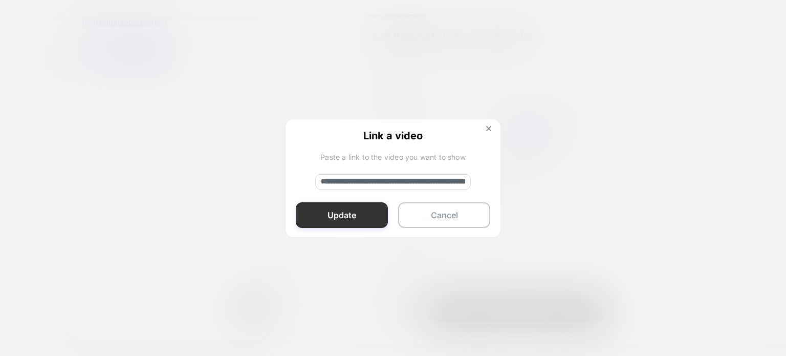
click at [359, 218] on button "Update" at bounding box center [342, 215] width 92 height 26
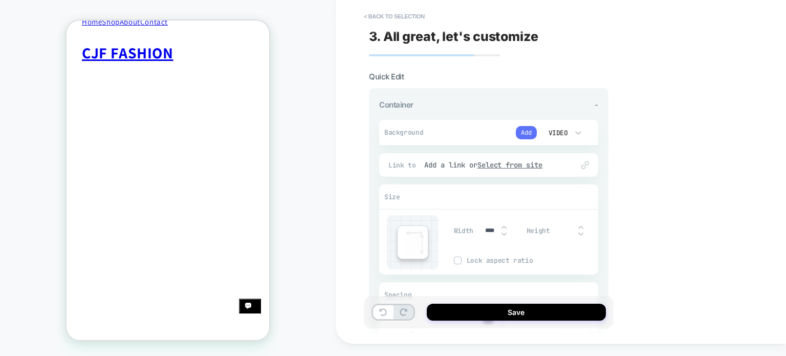
click at [522, 129] on button "Add" at bounding box center [526, 132] width 21 height 13
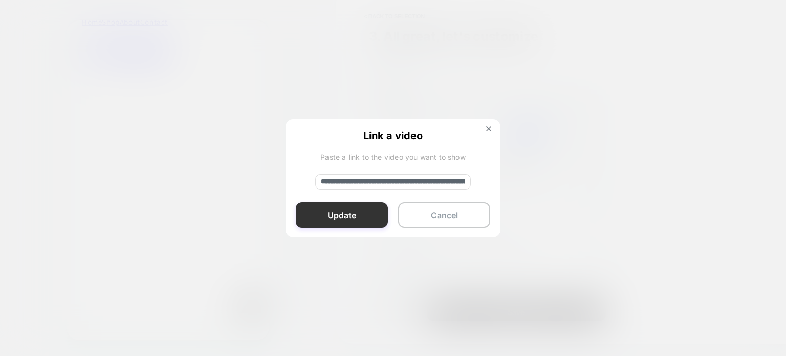
click at [351, 219] on button "Update" at bounding box center [342, 215] width 92 height 26
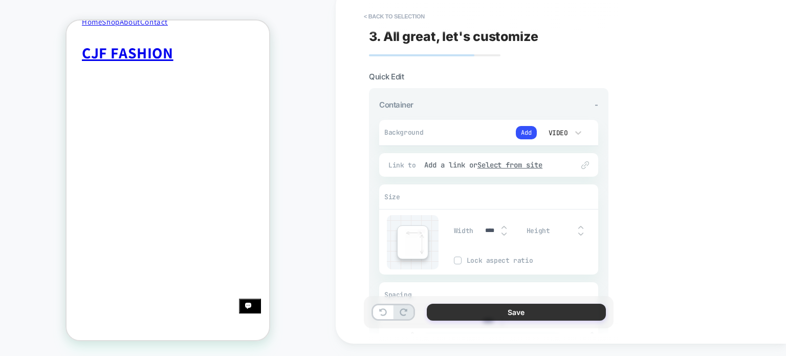
click at [515, 315] on button "Save" at bounding box center [516, 312] width 179 height 17
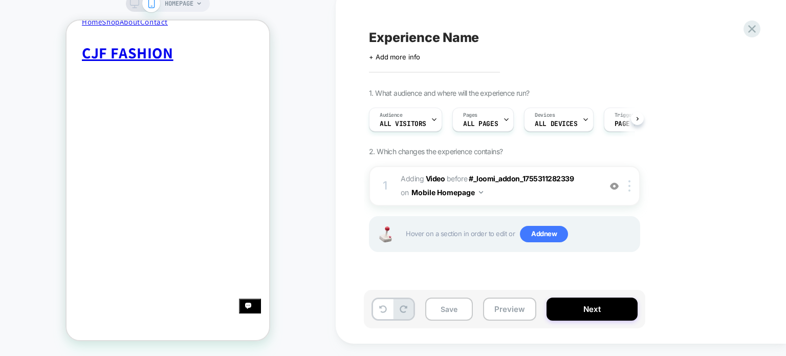
scroll to position [0, 0]
click at [452, 309] on button "Save" at bounding box center [449, 308] width 48 height 23
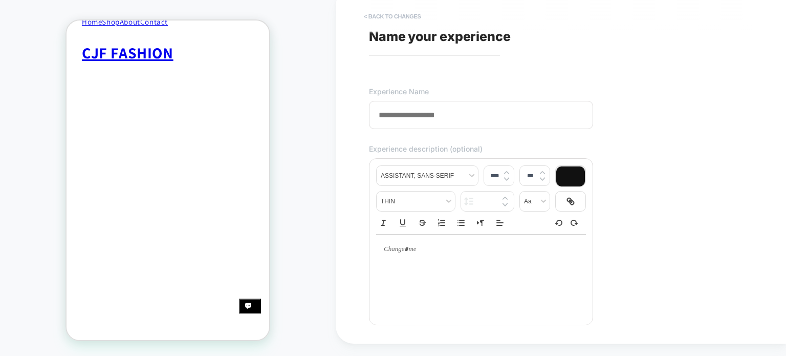
click at [384, 13] on button "< Back to changes" at bounding box center [393, 16] width 68 height 16
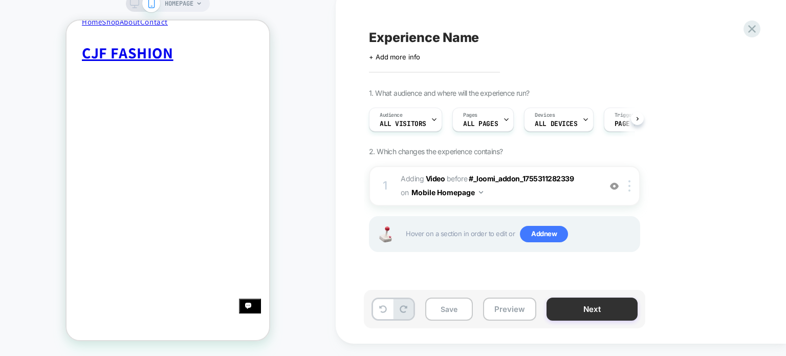
click at [595, 313] on button "Next" at bounding box center [592, 308] width 91 height 23
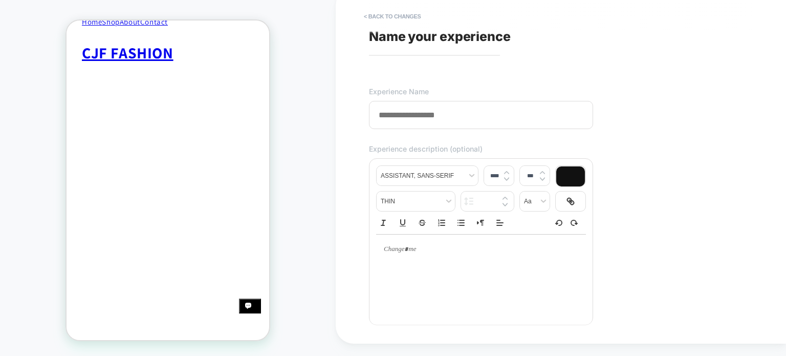
type input "*"
type input "*****"
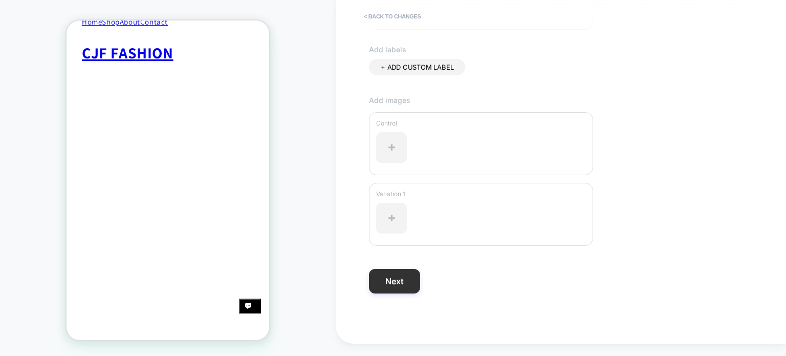
click at [409, 286] on button "Next" at bounding box center [394, 281] width 51 height 25
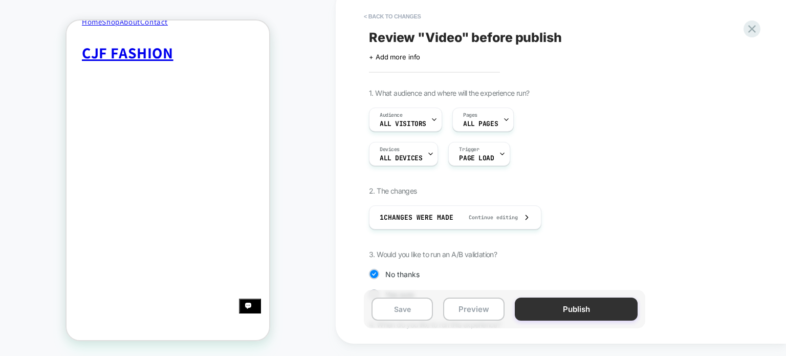
click at [584, 313] on button "Publish" at bounding box center [576, 308] width 123 height 23
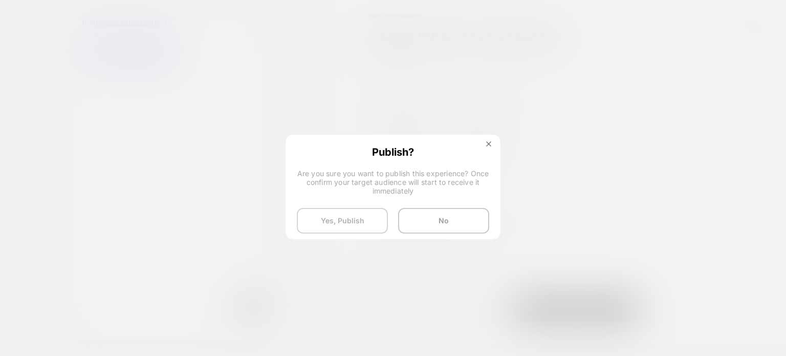
click at [371, 219] on button "Yes, Publish" at bounding box center [342, 221] width 91 height 26
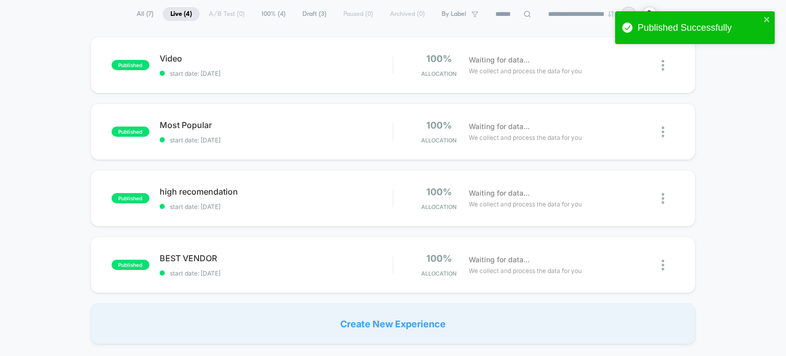
scroll to position [84, 0]
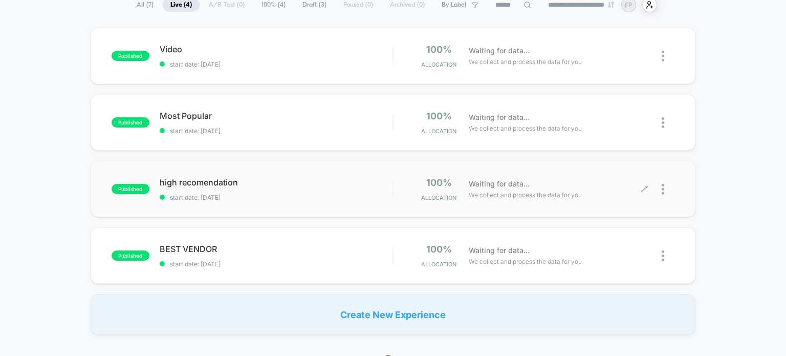
click at [644, 188] on icon at bounding box center [645, 189] width 8 height 8
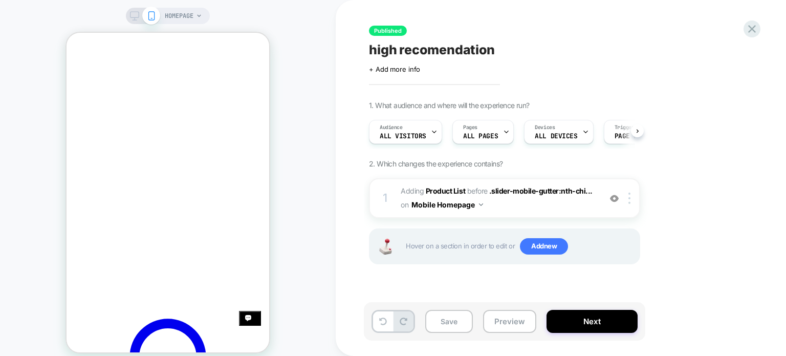
scroll to position [223, 0]
click at [613, 197] on img at bounding box center [614, 198] width 9 height 9
click at [628, 200] on div at bounding box center [631, 197] width 17 height 11
click at [631, 196] on img at bounding box center [630, 197] width 2 height 11
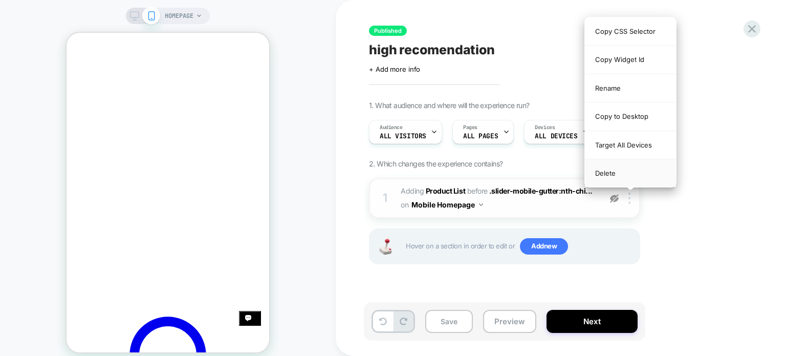
click at [607, 173] on div "Delete" at bounding box center [630, 173] width 91 height 28
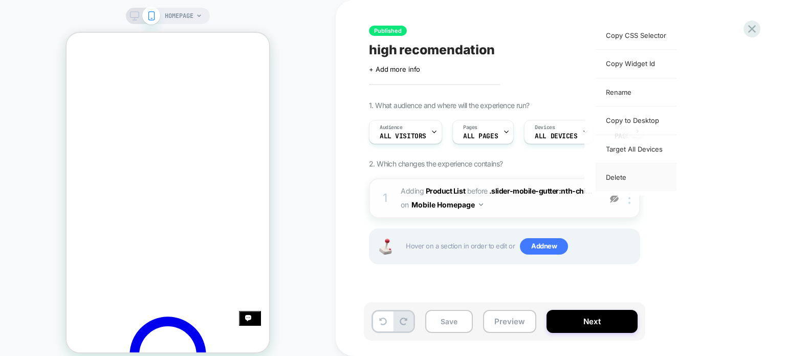
scroll to position [0, 0]
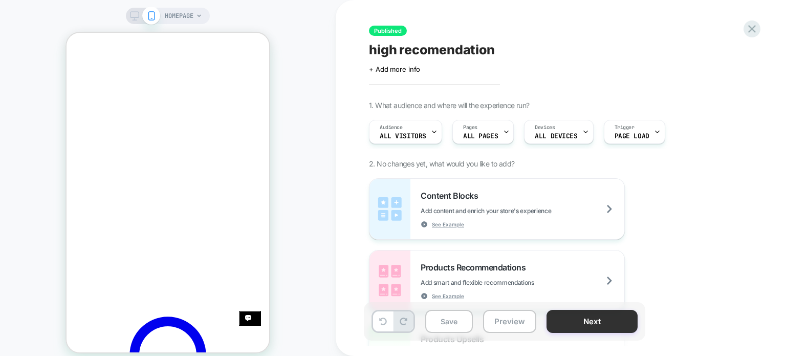
click at [610, 322] on button "Next" at bounding box center [592, 321] width 91 height 23
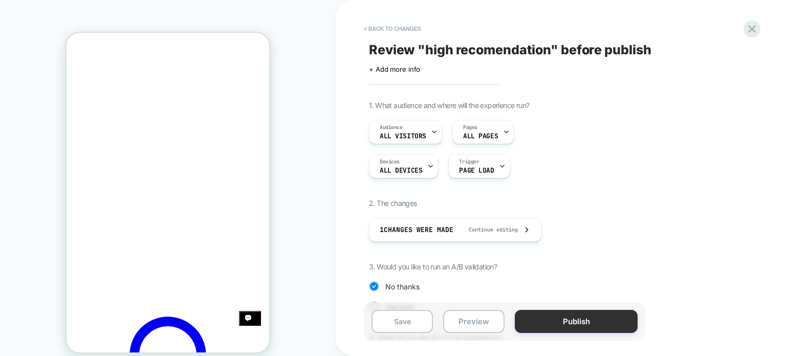
click at [541, 325] on button "Publish" at bounding box center [576, 321] width 123 height 23
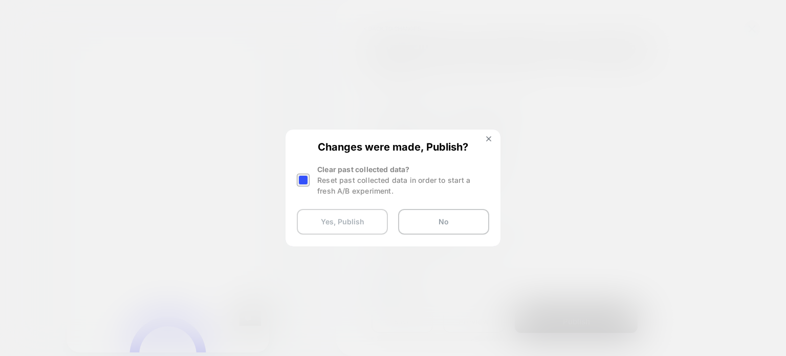
click at [371, 228] on button "Yes, Publish" at bounding box center [342, 222] width 91 height 26
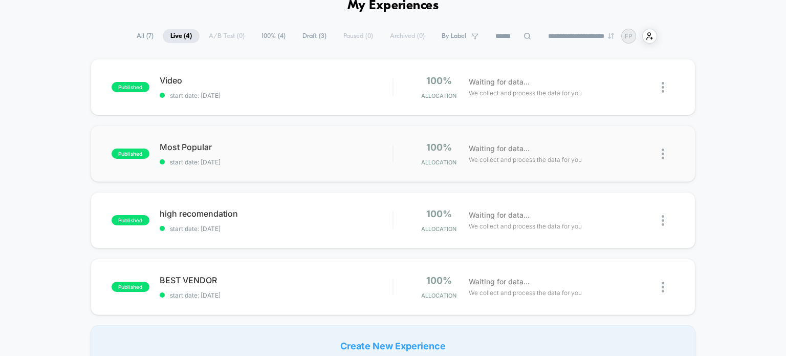
scroll to position [66, 0]
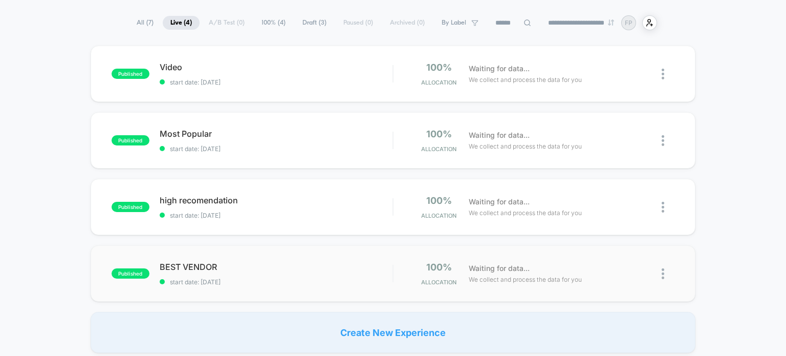
click at [663, 274] on img at bounding box center [663, 273] width 3 height 11
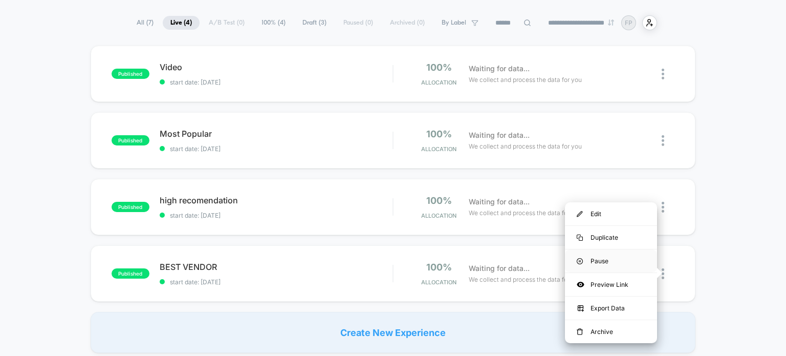
click at [592, 262] on div "Pause" at bounding box center [611, 260] width 92 height 23
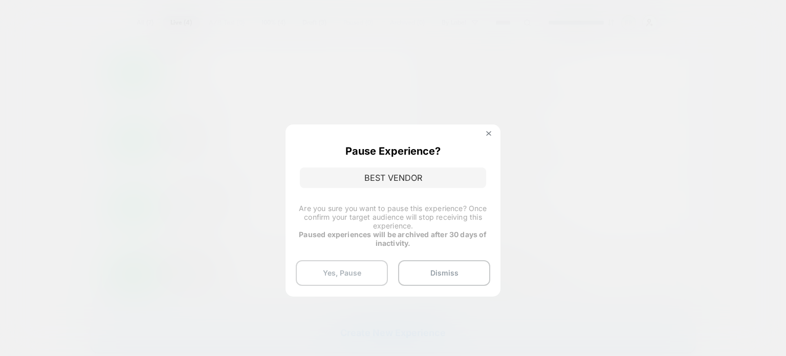
click at [373, 273] on button "Yes, Pause" at bounding box center [342, 273] width 92 height 26
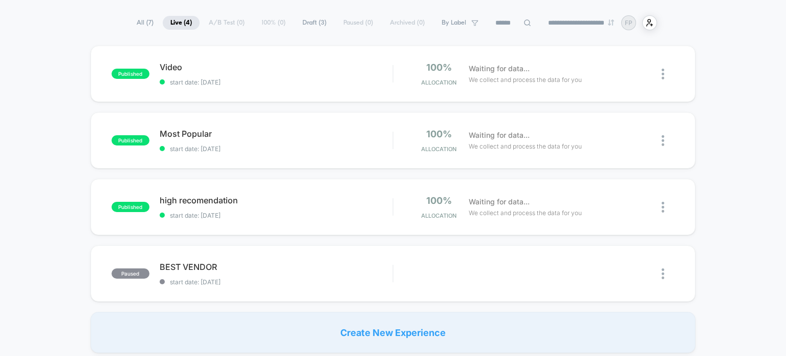
scroll to position [0, 0]
click at [662, 208] on img at bounding box center [663, 207] width 3 height 11
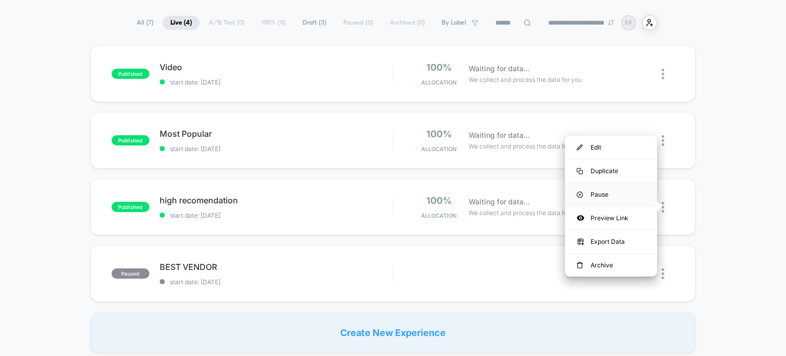
click at [602, 194] on div "Pause" at bounding box center [611, 194] width 92 height 23
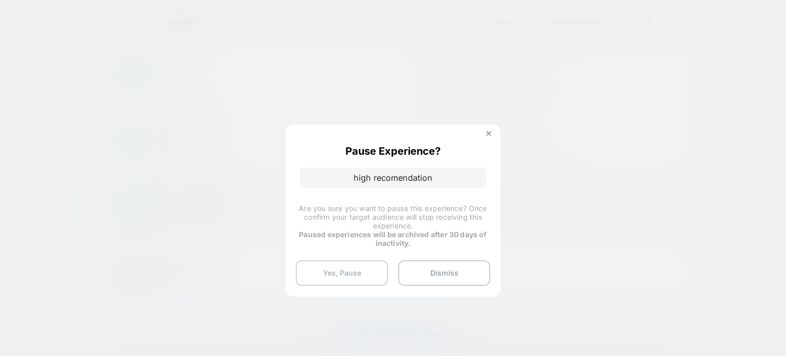
click at [364, 272] on button "Yes, Pause" at bounding box center [342, 273] width 92 height 26
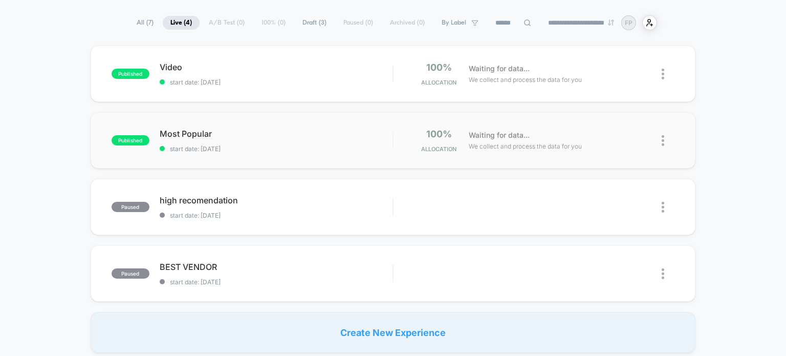
click at [663, 141] on img at bounding box center [663, 140] width 3 height 11
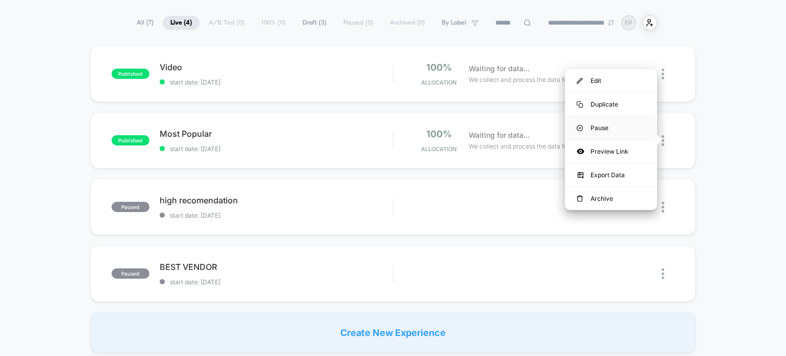
click at [598, 131] on div "Pause" at bounding box center [611, 127] width 92 height 23
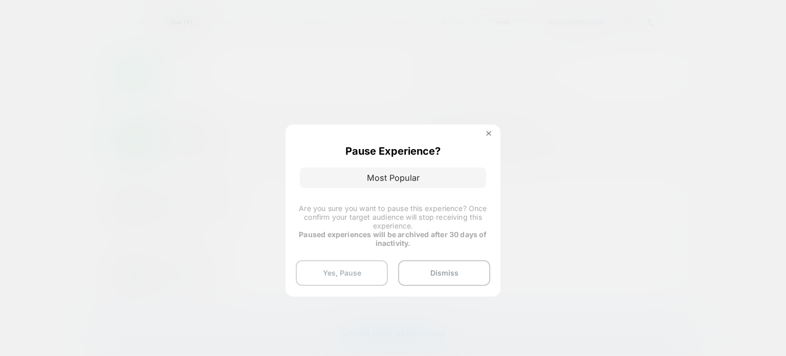
click at [370, 270] on button "Yes, Pause" at bounding box center [342, 273] width 92 height 26
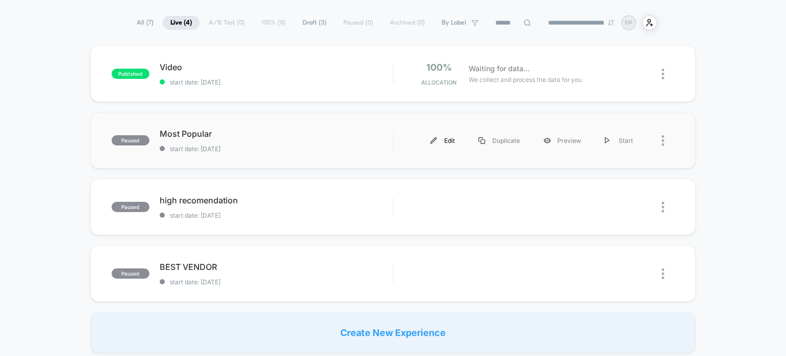
click at [442, 143] on div "Edit" at bounding box center [443, 140] width 48 height 23
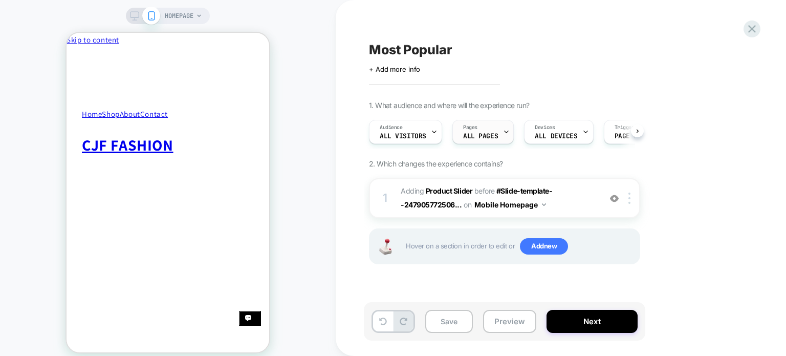
click at [504, 127] on div at bounding box center [506, 131] width 7 height 23
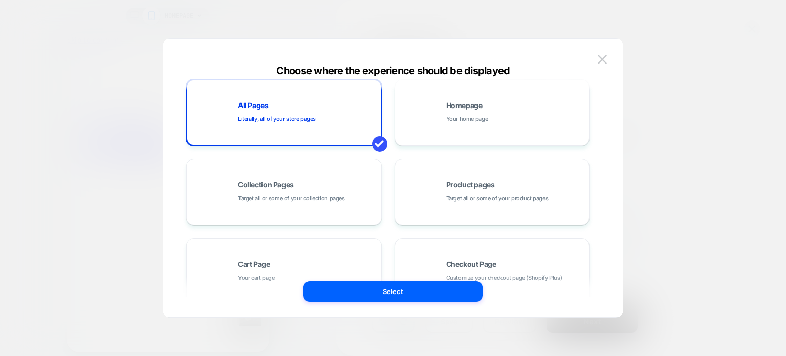
scroll to position [9, 0]
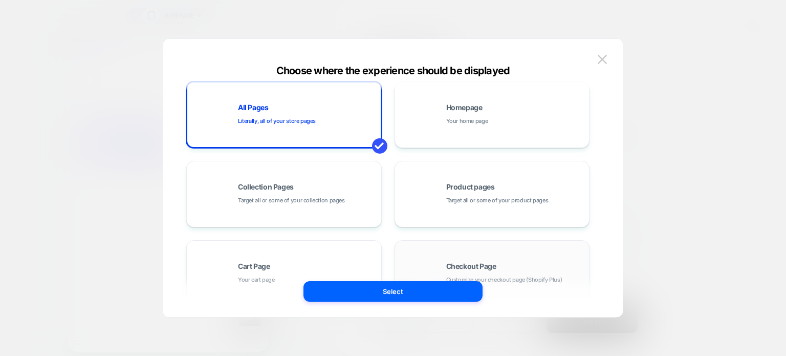
click at [552, 267] on div "Checkout Page Customize your checkout page (Shopify Plus)" at bounding box center [515, 274] width 138 height 22
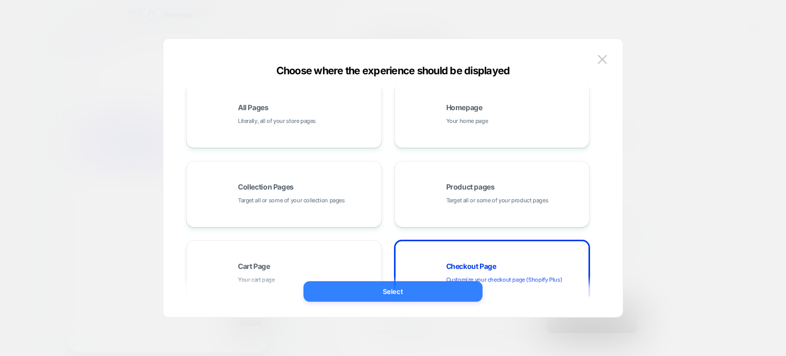
click at [428, 293] on button "Select" at bounding box center [393, 291] width 179 height 20
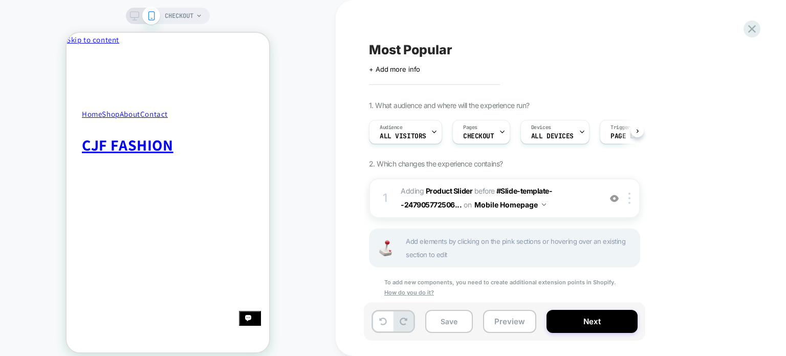
scroll to position [0, 1]
click at [462, 323] on button "Save" at bounding box center [449, 321] width 48 height 23
click at [574, 320] on button "Next" at bounding box center [592, 321] width 91 height 23
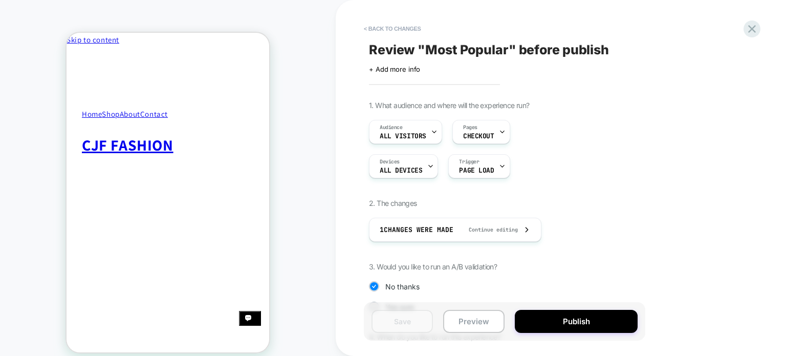
click at [574, 320] on button "Publish" at bounding box center [576, 321] width 123 height 23
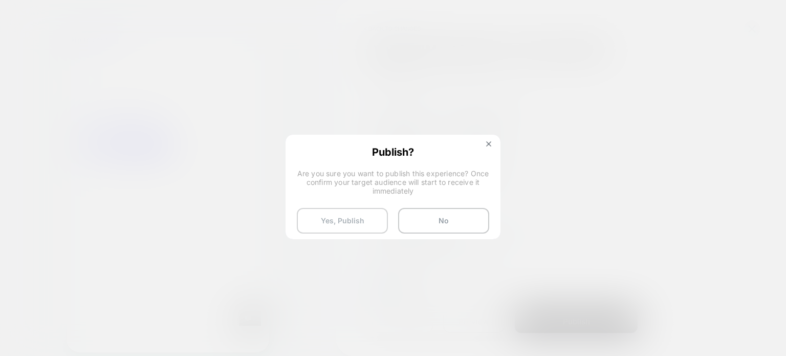
click at [359, 222] on button "Yes, Publish" at bounding box center [342, 221] width 91 height 26
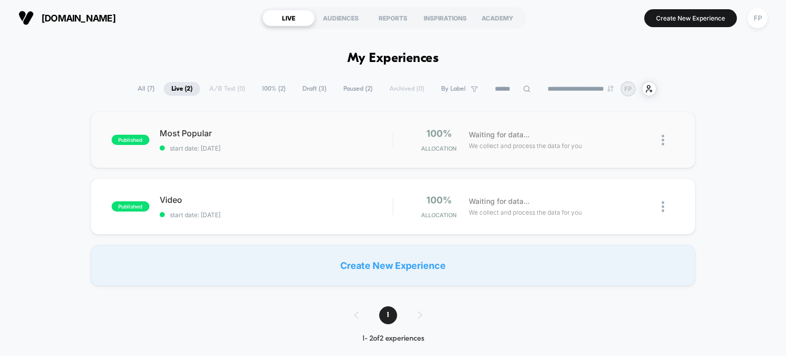
click at [662, 142] on img at bounding box center [663, 140] width 3 height 11
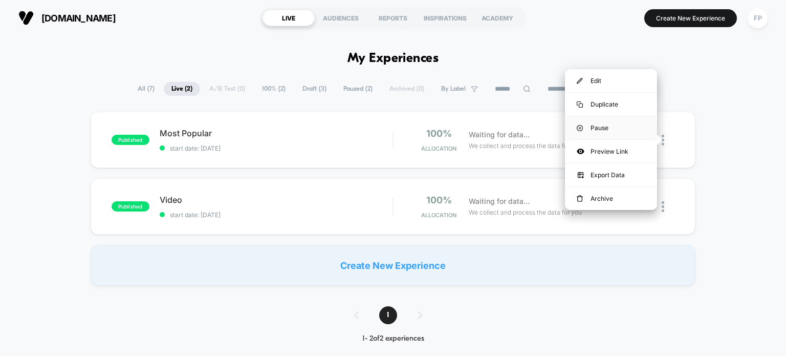
click at [604, 128] on div "Pause" at bounding box center [611, 127] width 92 height 23
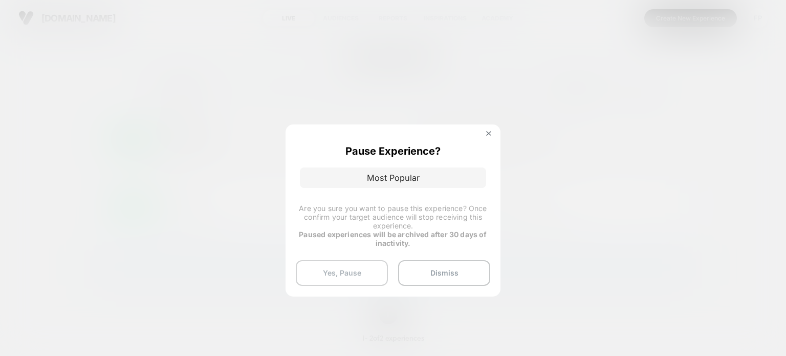
click at [361, 275] on button "Yes, Pause" at bounding box center [342, 273] width 92 height 26
